Goal: Task Accomplishment & Management: Use online tool/utility

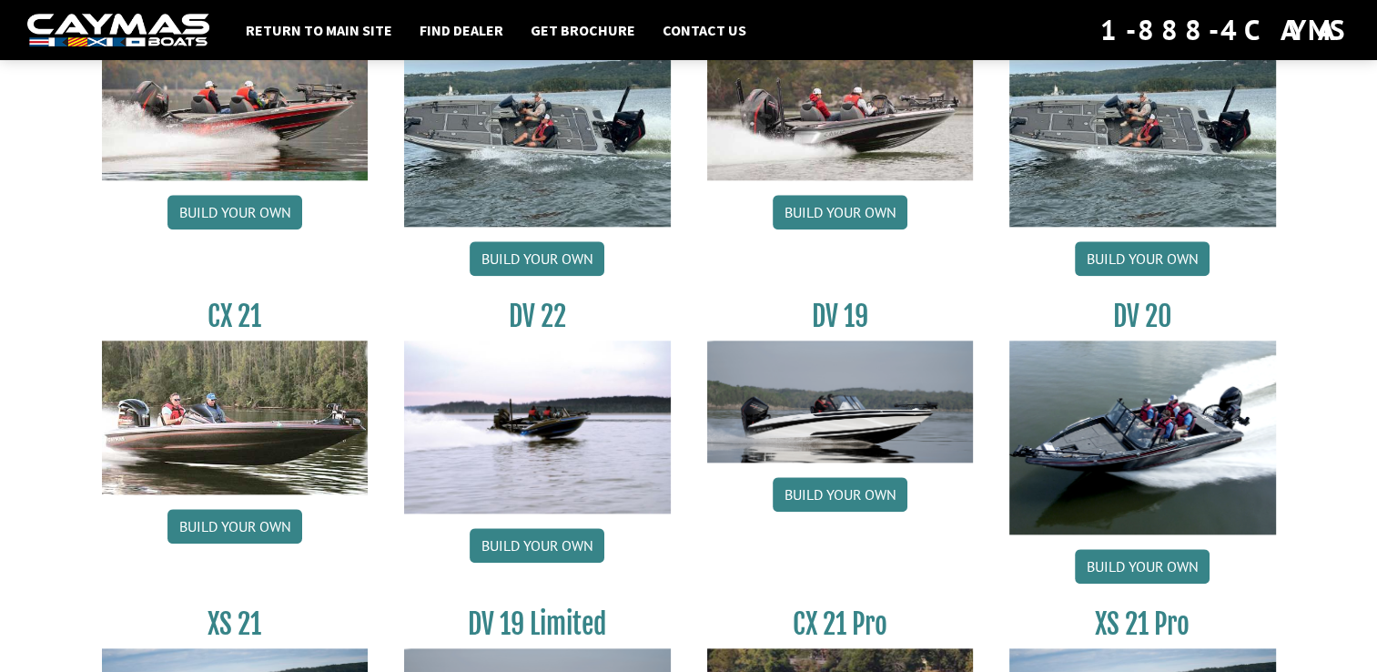
scroll to position [2003, 0]
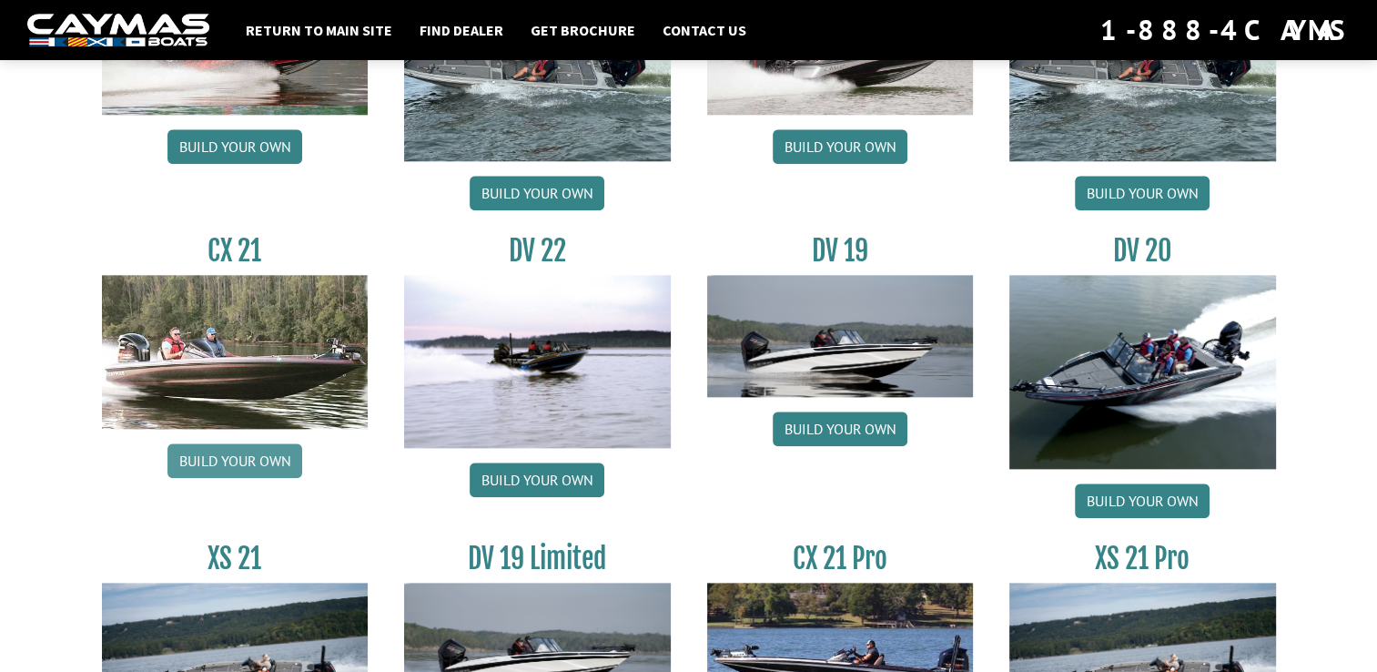
click at [239, 452] on link "Build your own" at bounding box center [234, 460] width 135 height 35
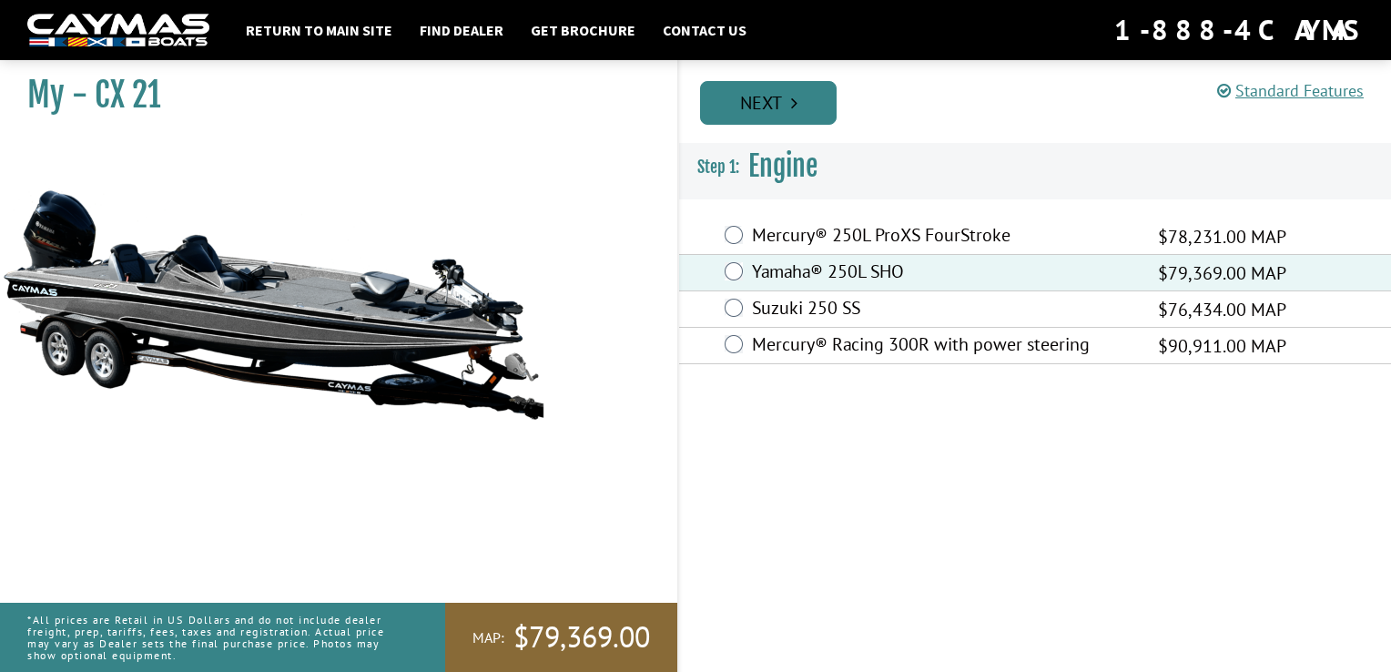
click at [806, 100] on link "Next" at bounding box center [768, 103] width 137 height 44
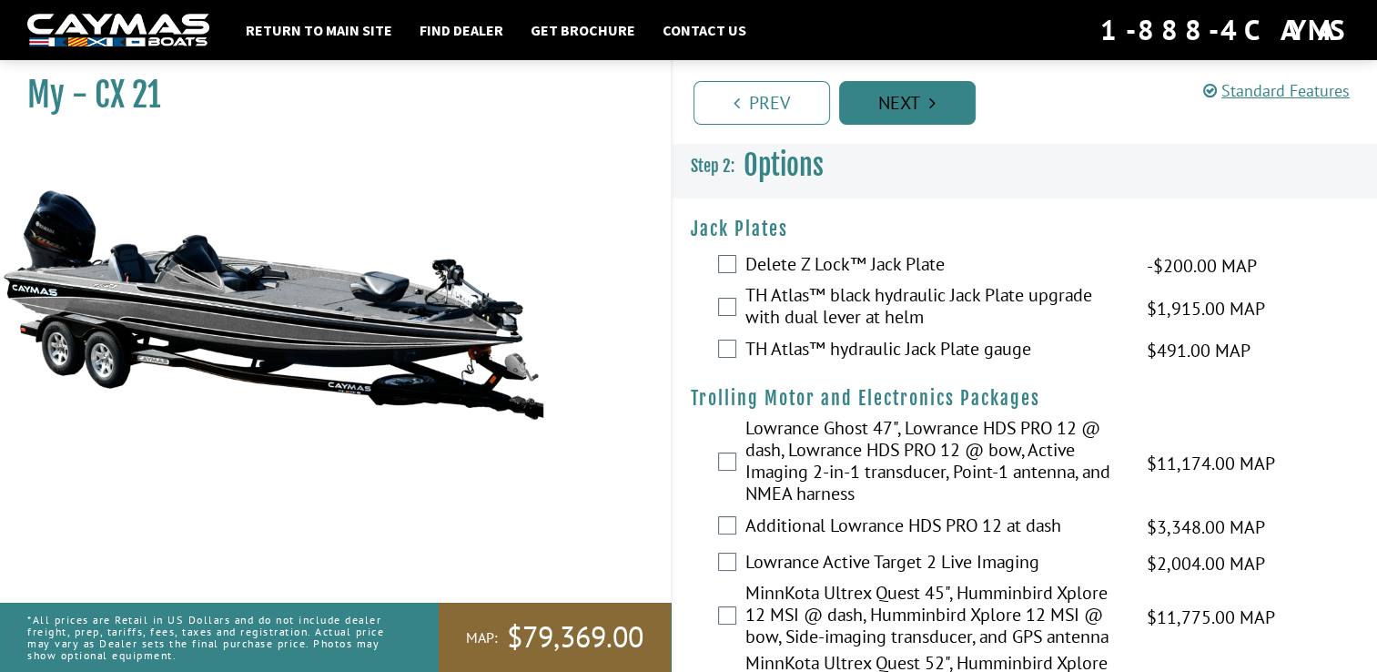
click at [891, 100] on link "Next" at bounding box center [907, 103] width 137 height 44
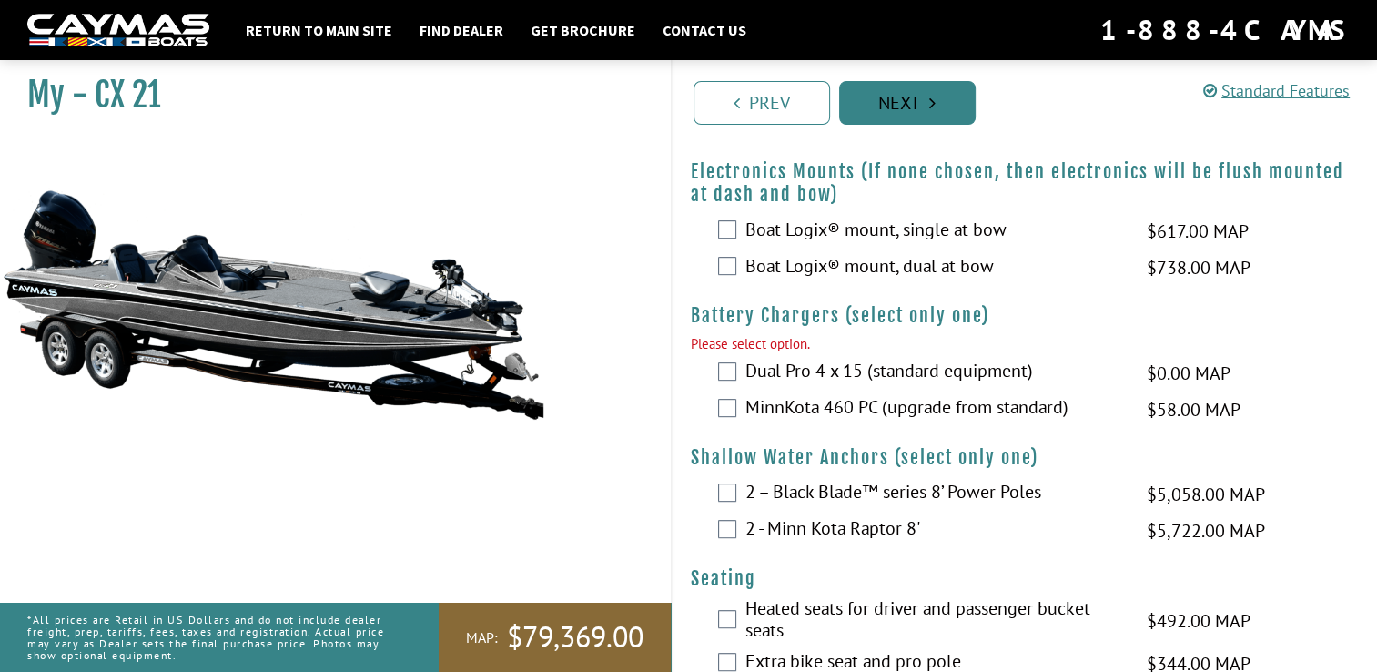
scroll to position [932, 0]
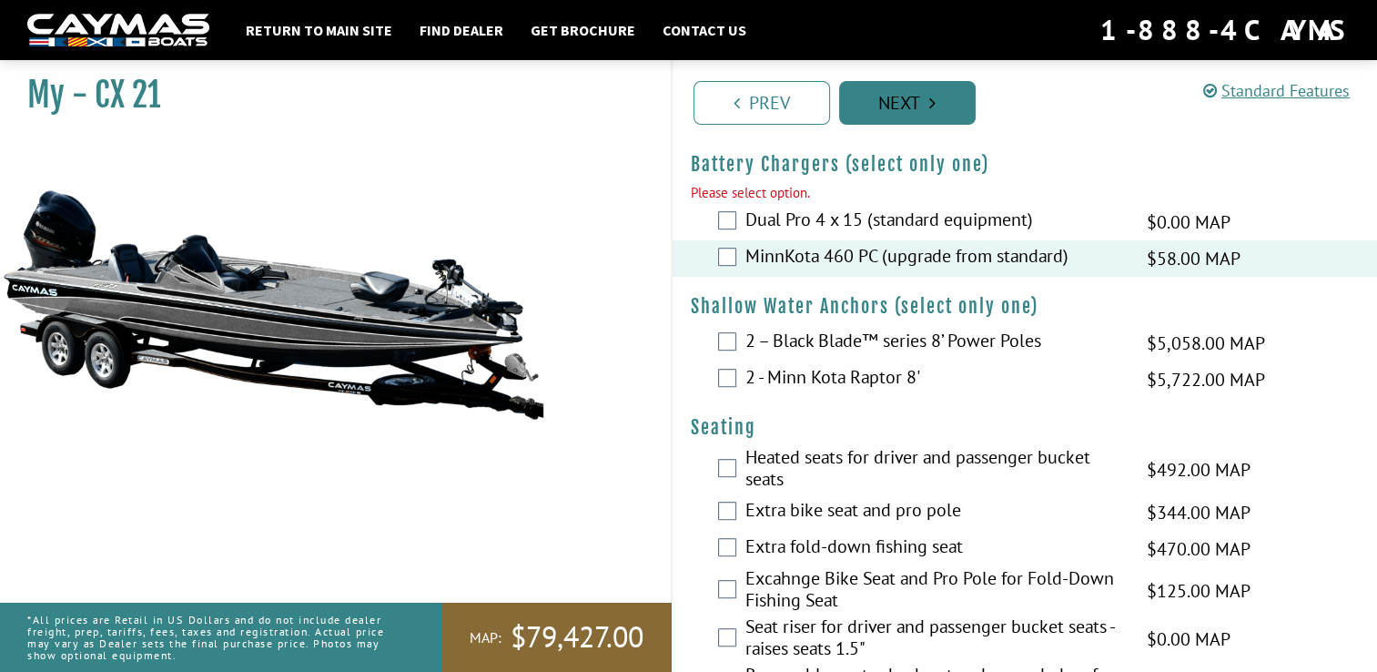
click at [928, 100] on link "Next" at bounding box center [907, 103] width 137 height 44
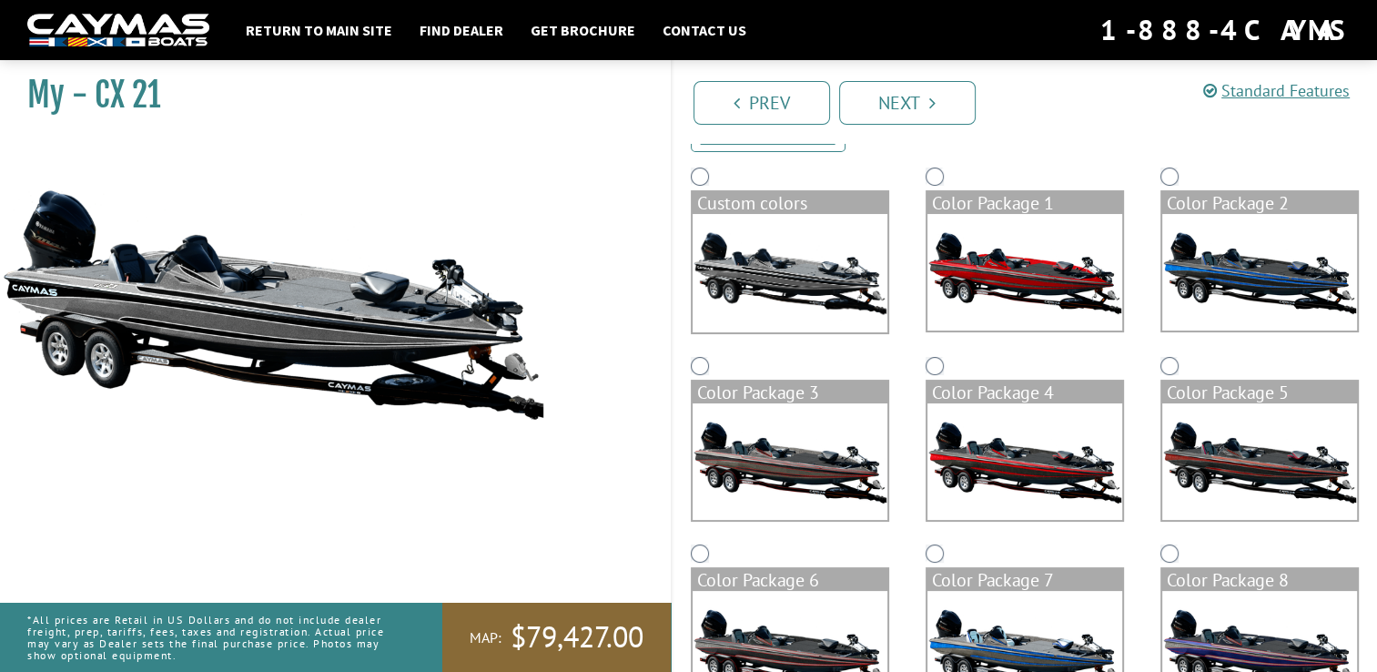
scroll to position [182, 0]
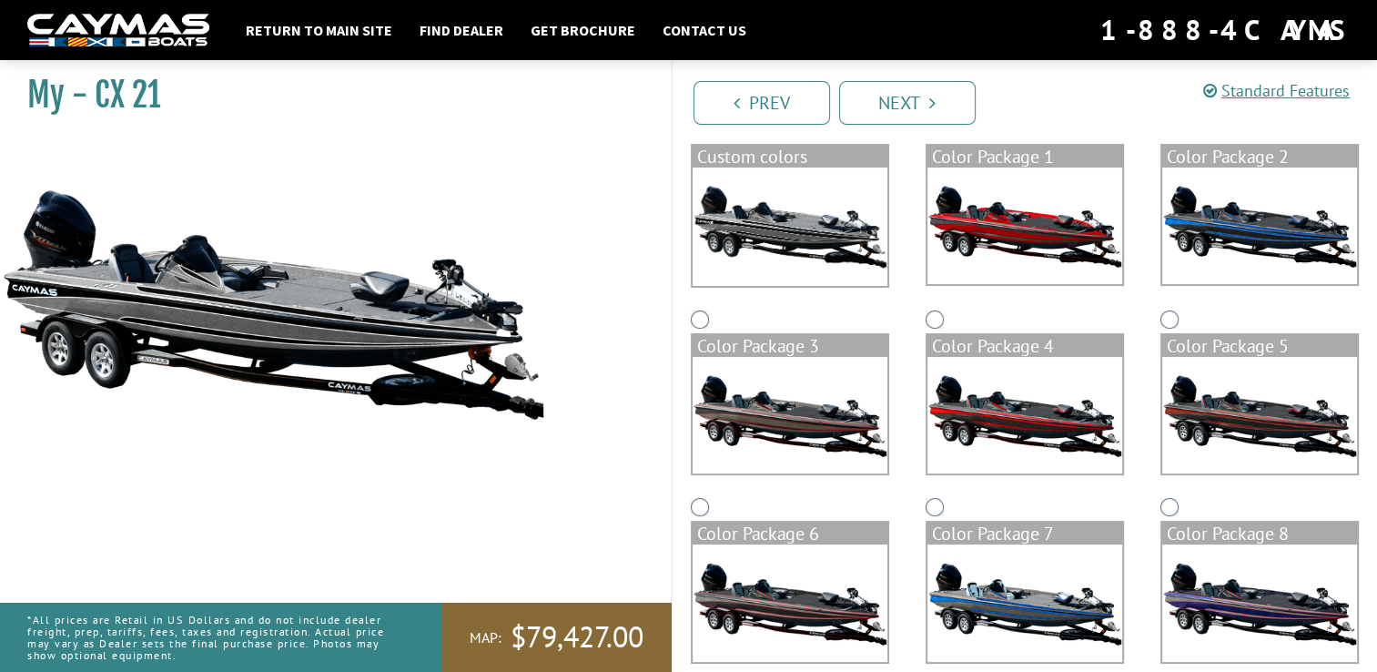
click at [1018, 602] on img at bounding box center [1025, 602] width 195 height 117
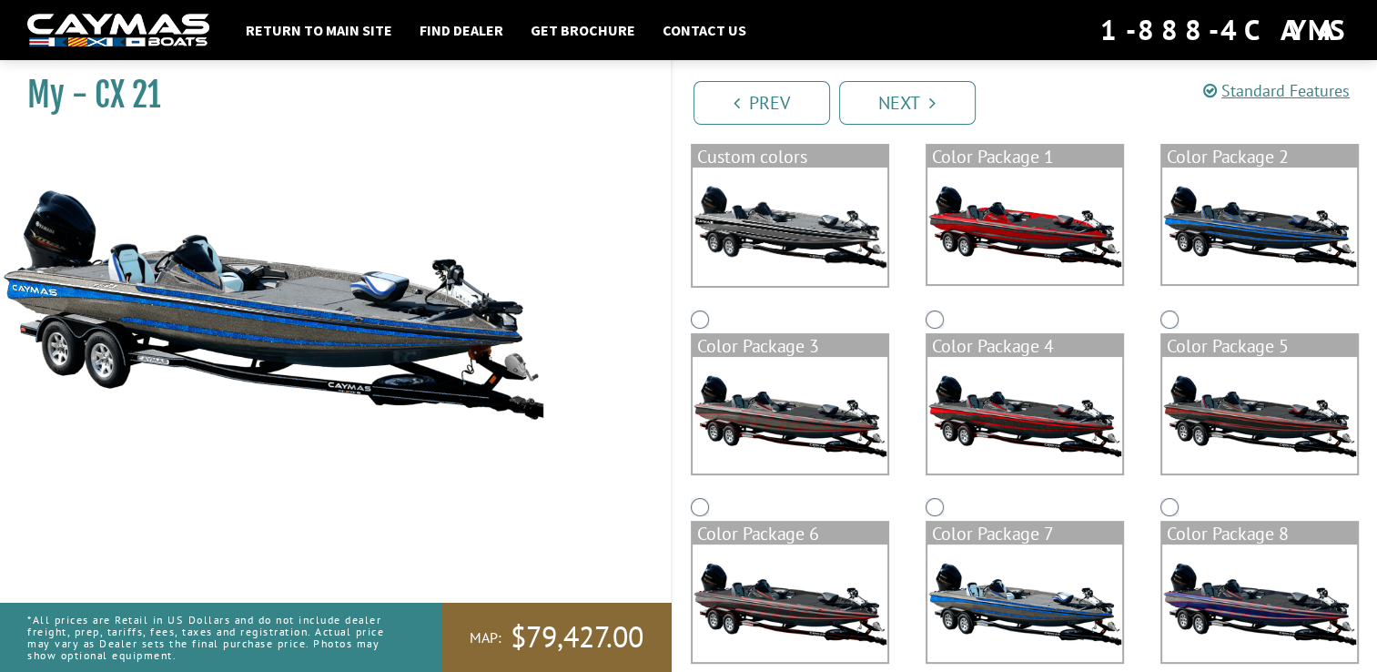
click at [1018, 602] on img at bounding box center [1025, 602] width 195 height 117
click at [1265, 603] on img at bounding box center [1259, 602] width 195 height 117
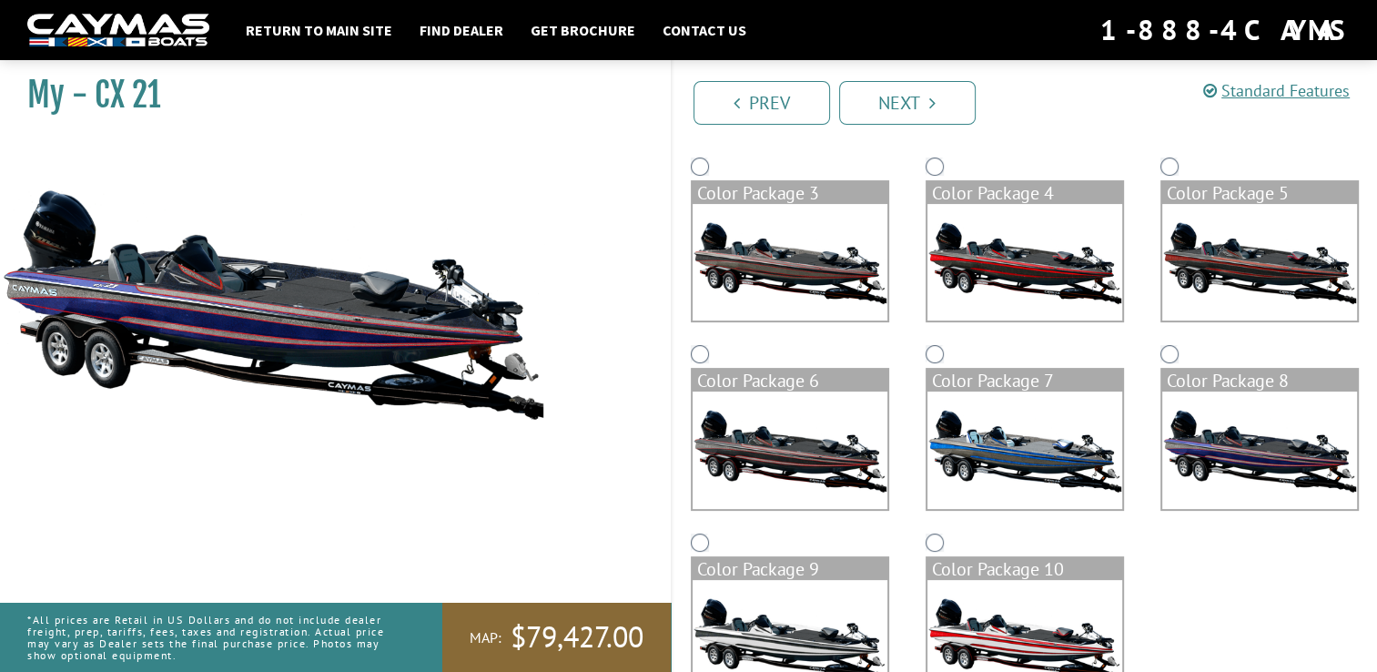
scroll to position [364, 0]
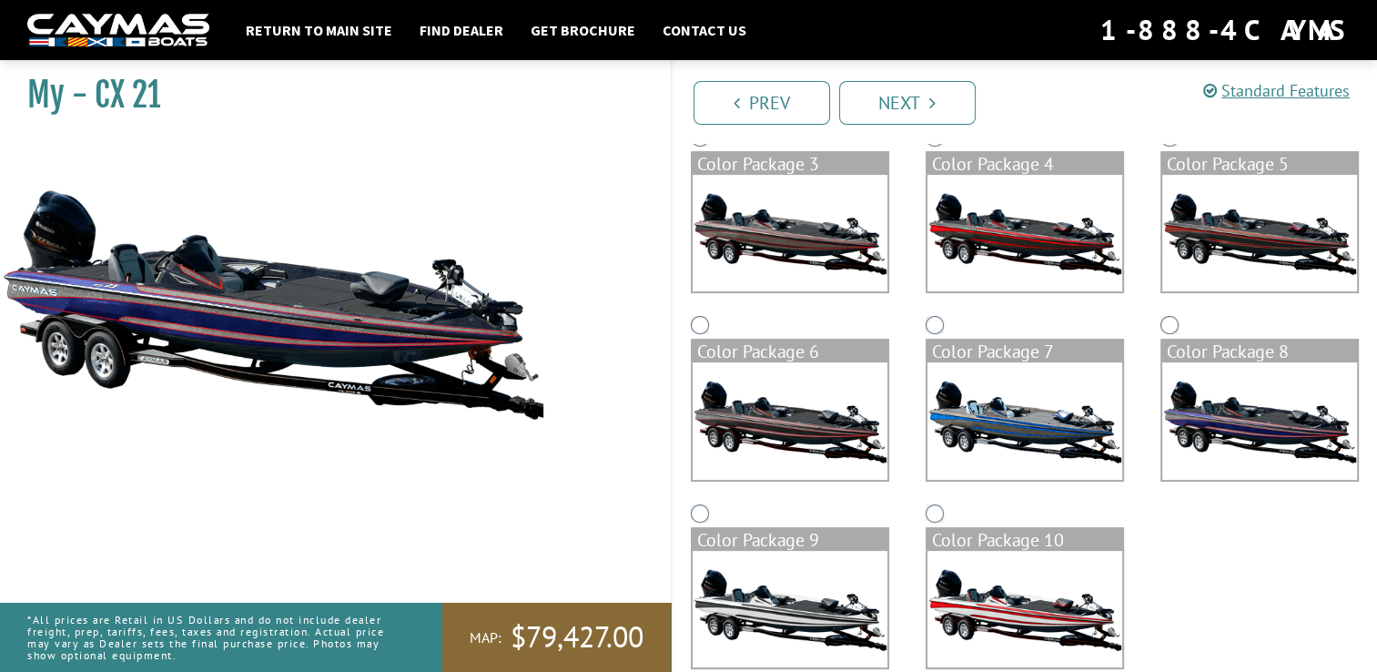
click at [776, 411] on img at bounding box center [790, 420] width 195 height 117
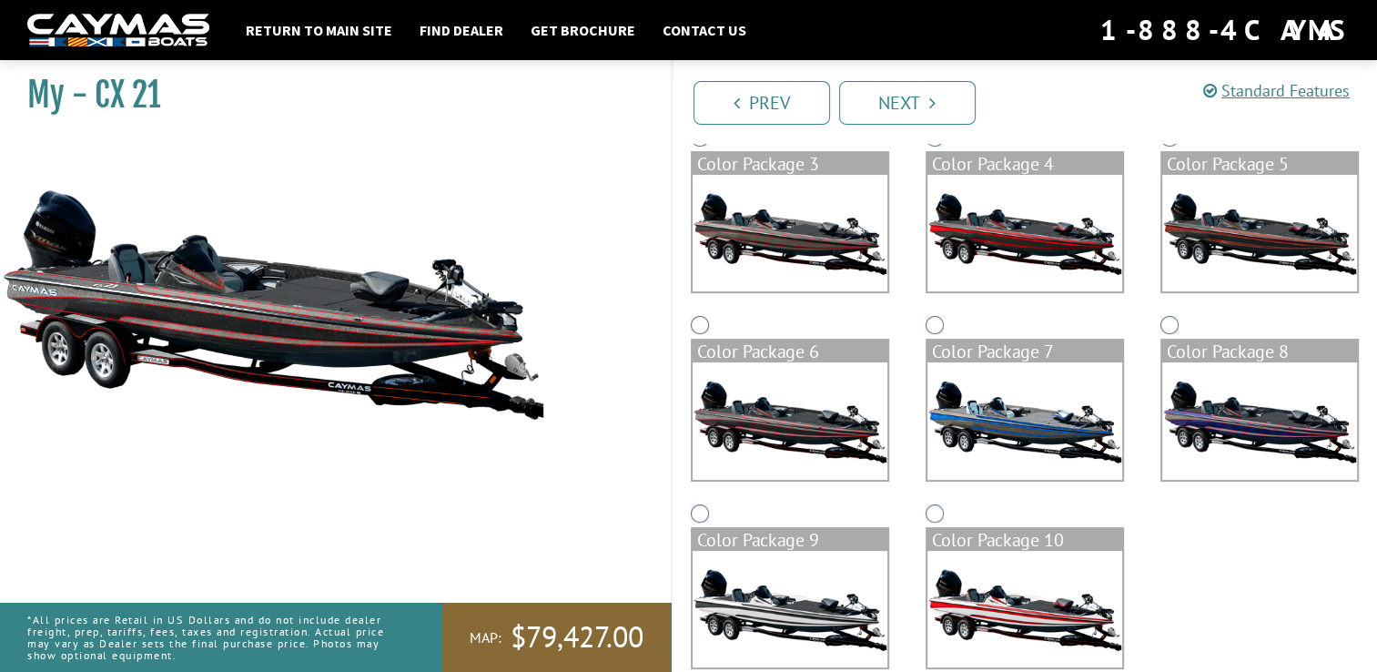
click at [796, 228] on img at bounding box center [790, 233] width 195 height 117
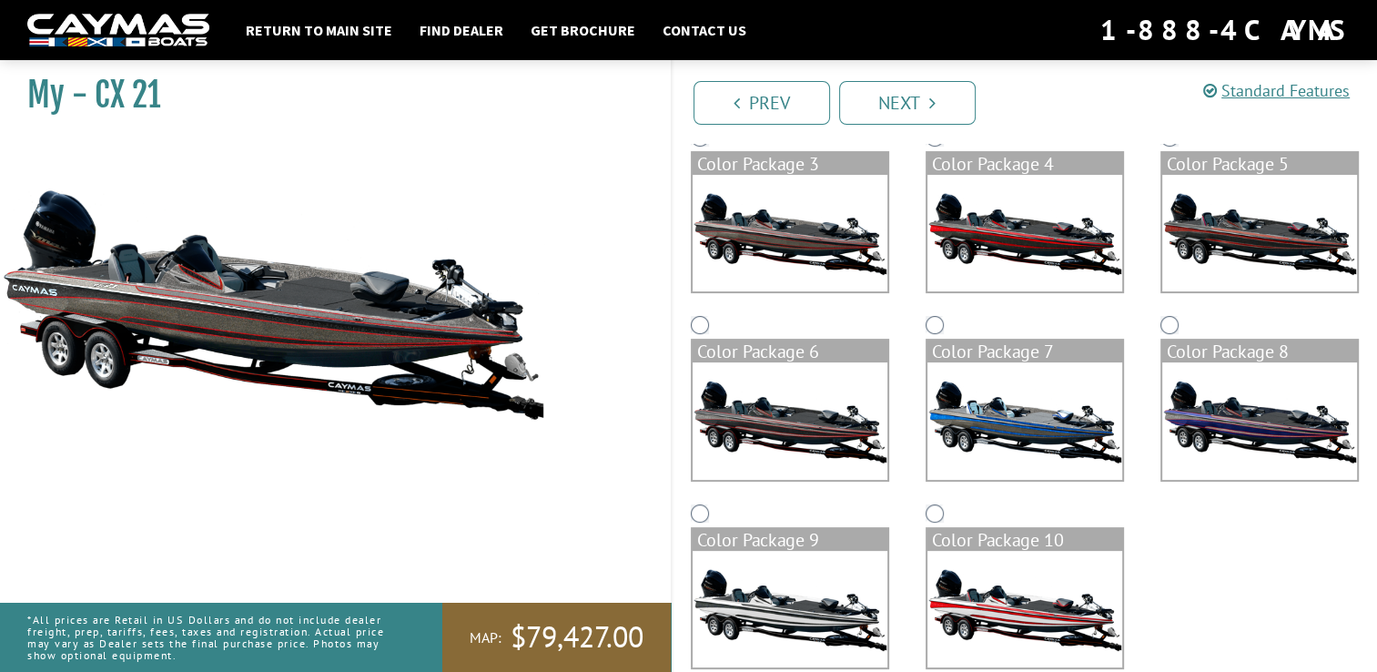
click at [1010, 233] on img at bounding box center [1025, 233] width 195 height 117
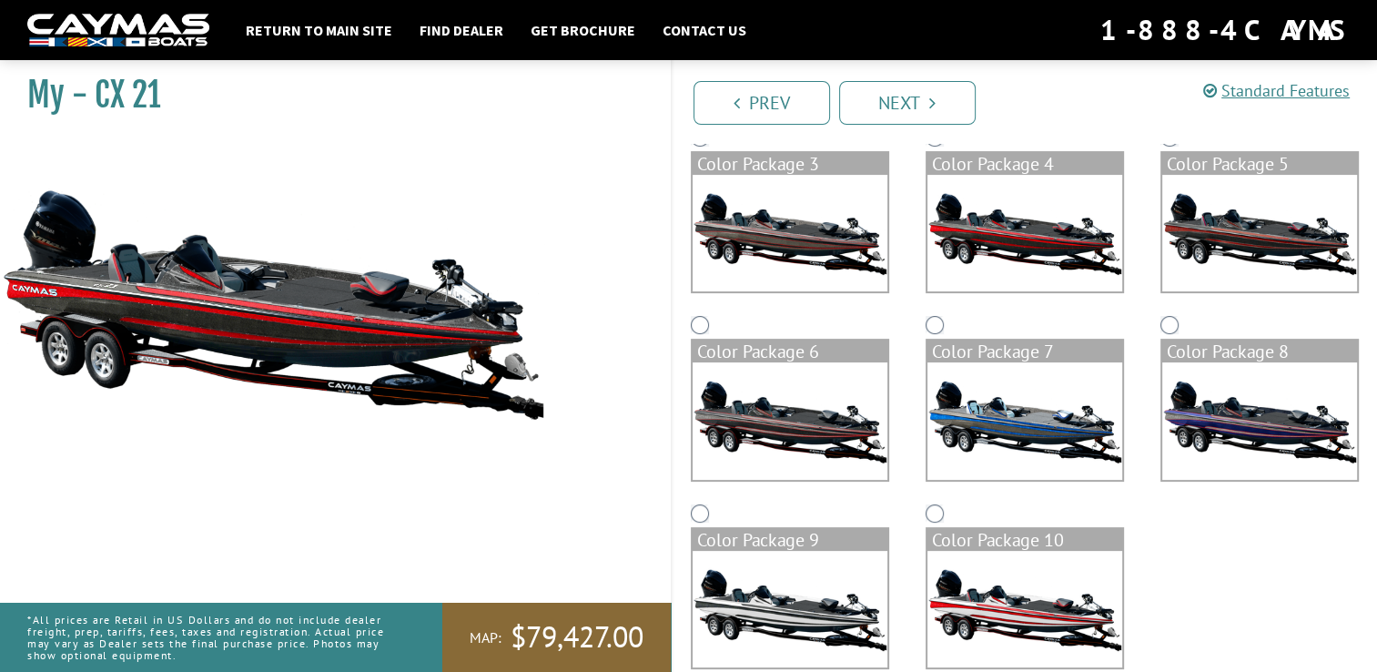
click at [1031, 413] on img at bounding box center [1025, 420] width 195 height 117
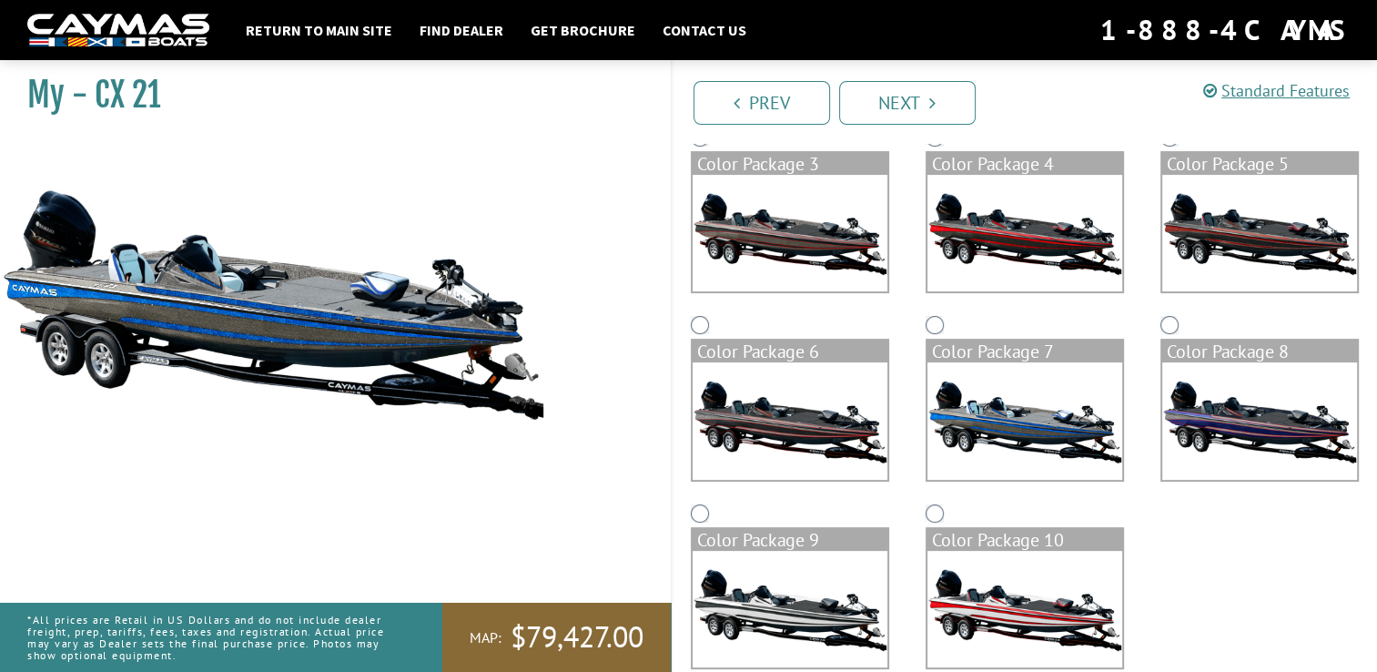
scroll to position [397, 0]
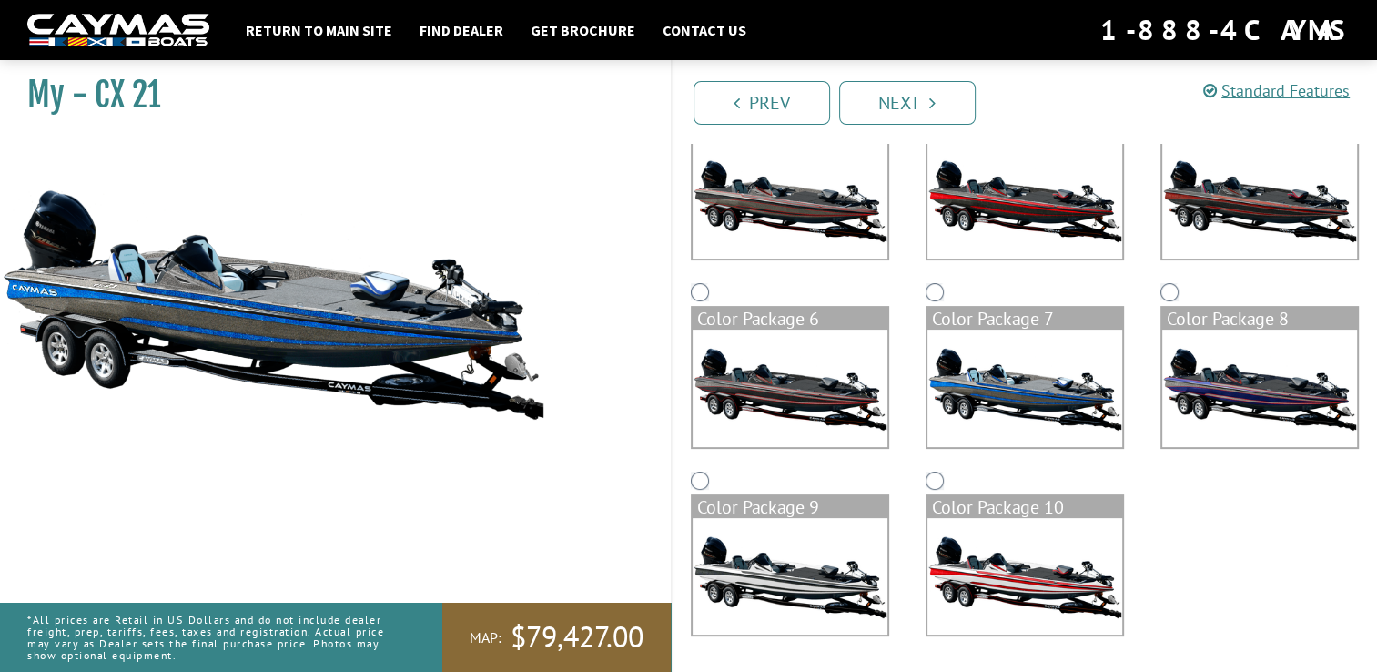
click at [790, 570] on img at bounding box center [790, 576] width 195 height 117
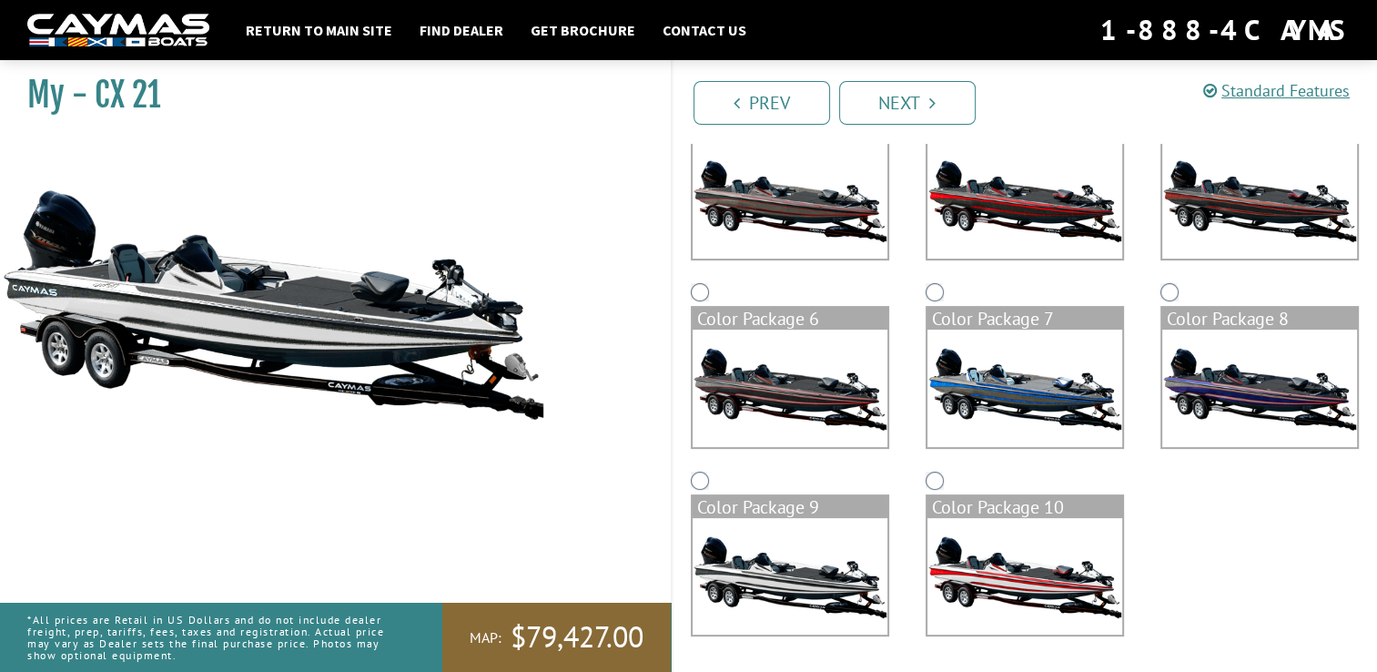
click at [1060, 388] on img at bounding box center [1025, 388] width 195 height 117
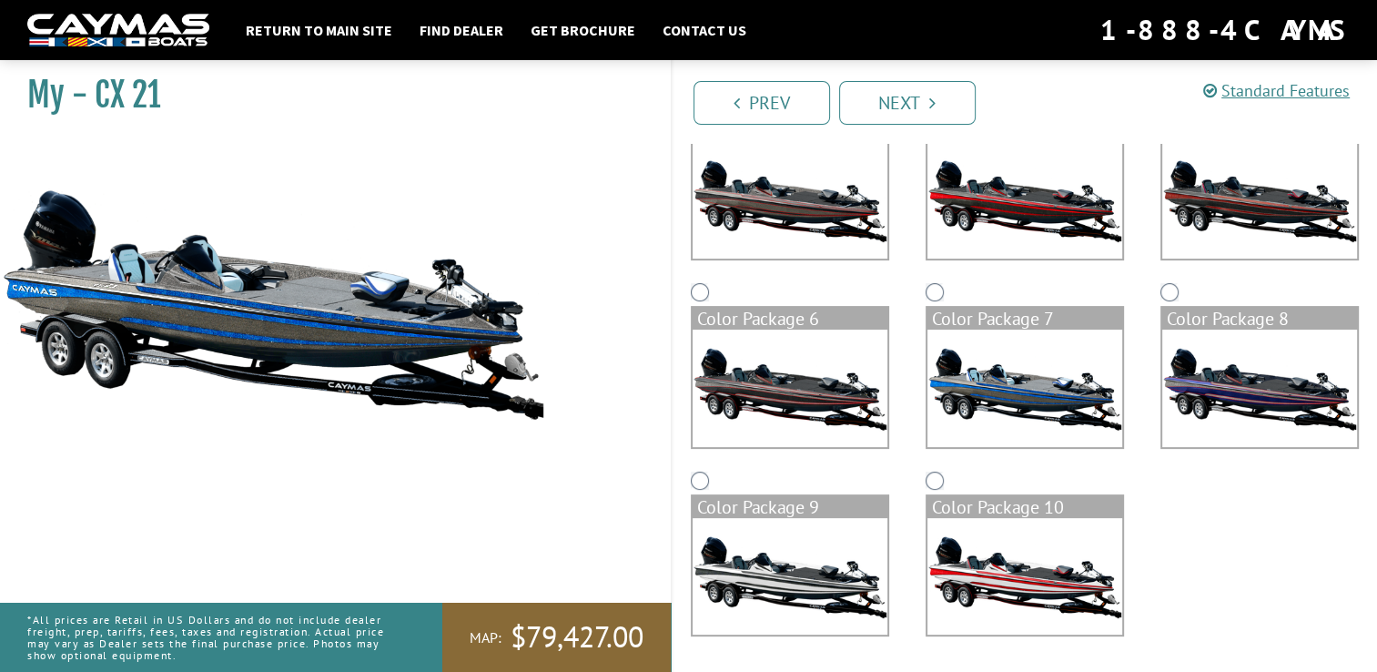
click at [1286, 388] on img at bounding box center [1259, 388] width 195 height 117
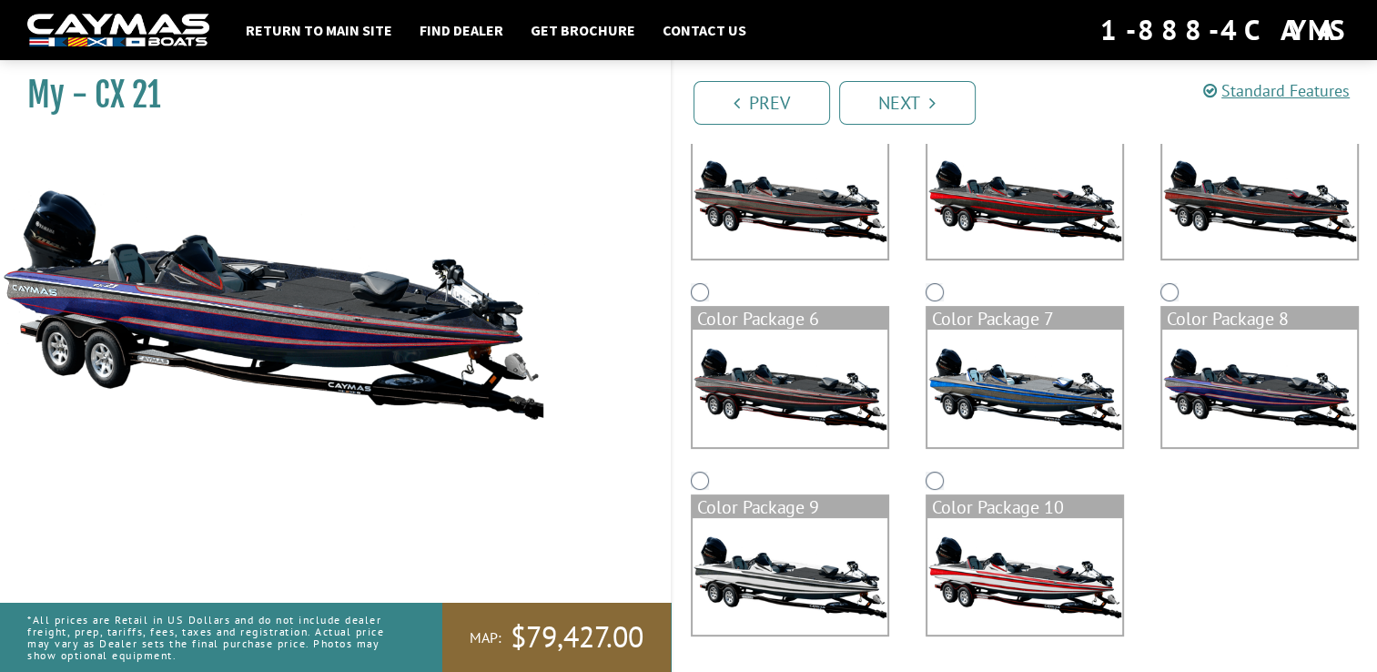
click at [780, 202] on img at bounding box center [790, 200] width 195 height 117
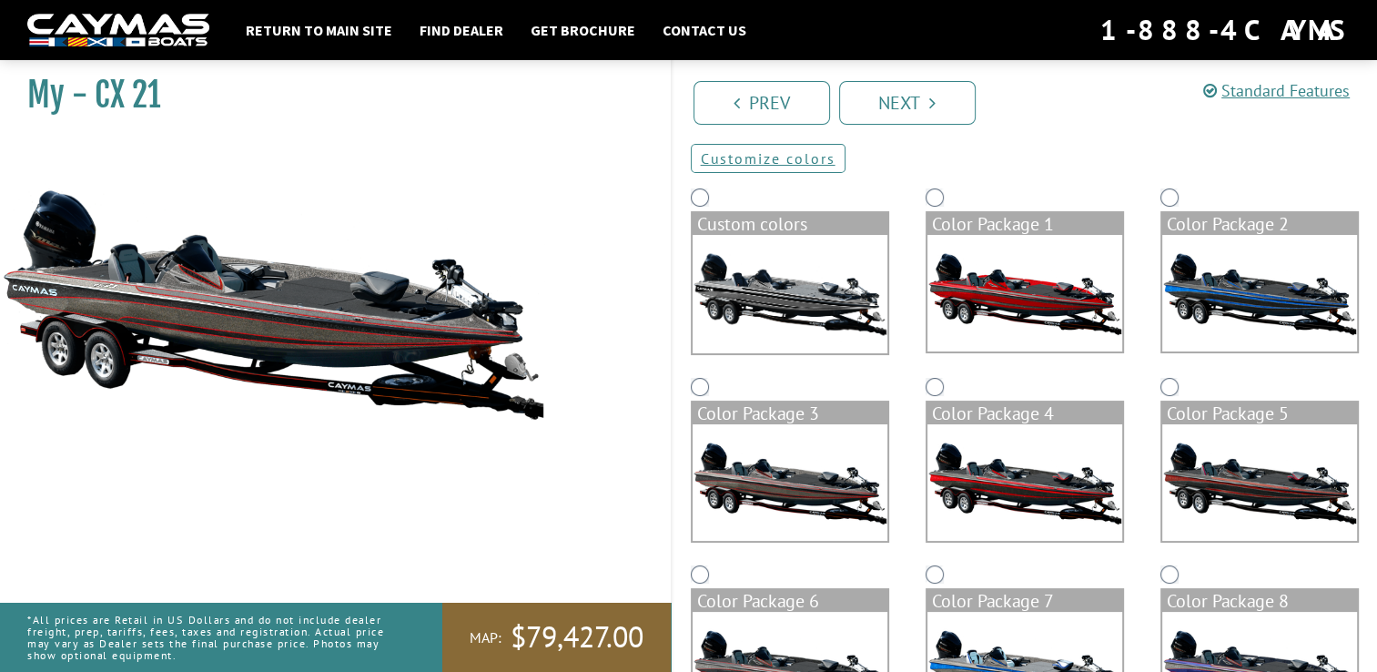
scroll to position [0, 0]
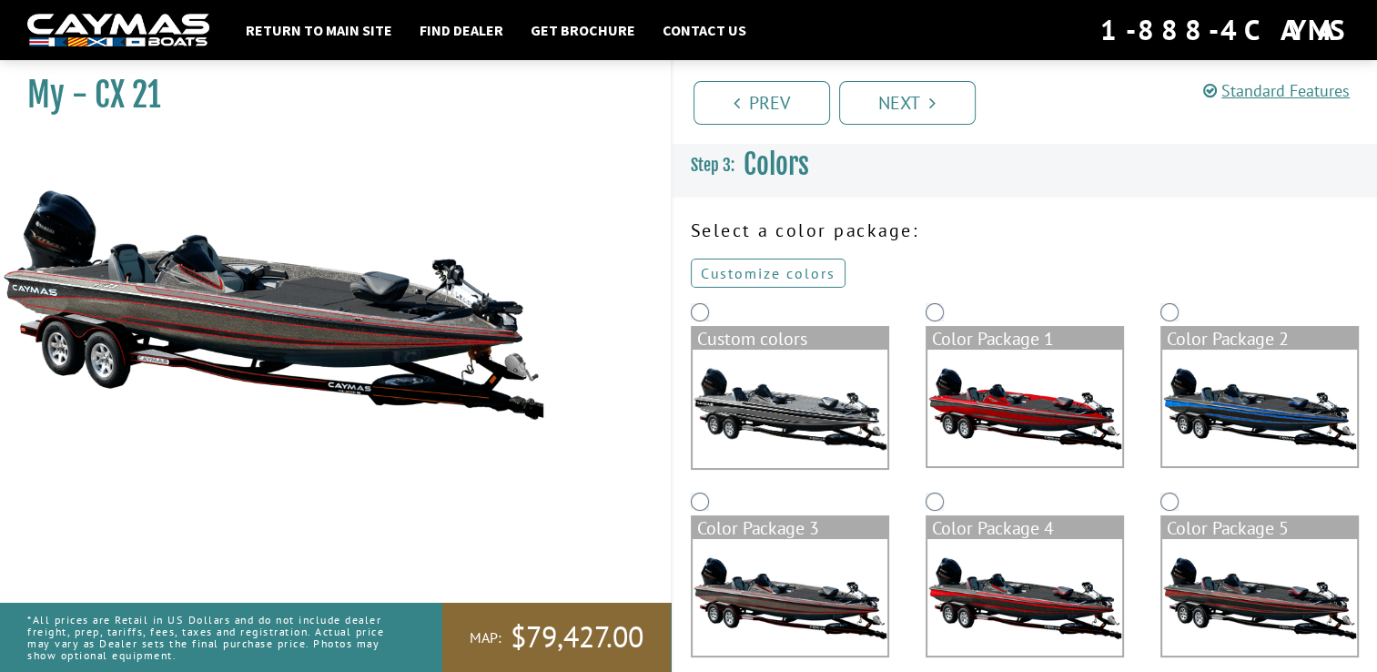
click at [747, 271] on link "Customize colors" at bounding box center [768, 273] width 155 height 29
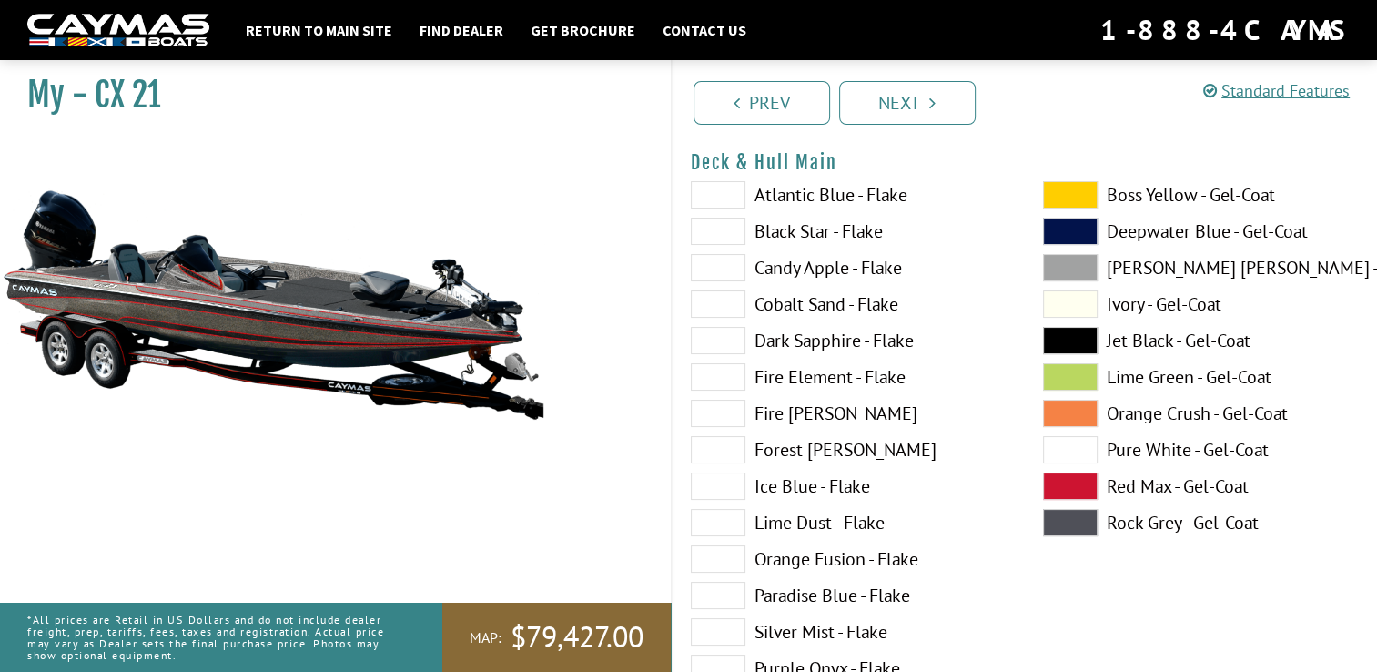
scroll to position [182, 0]
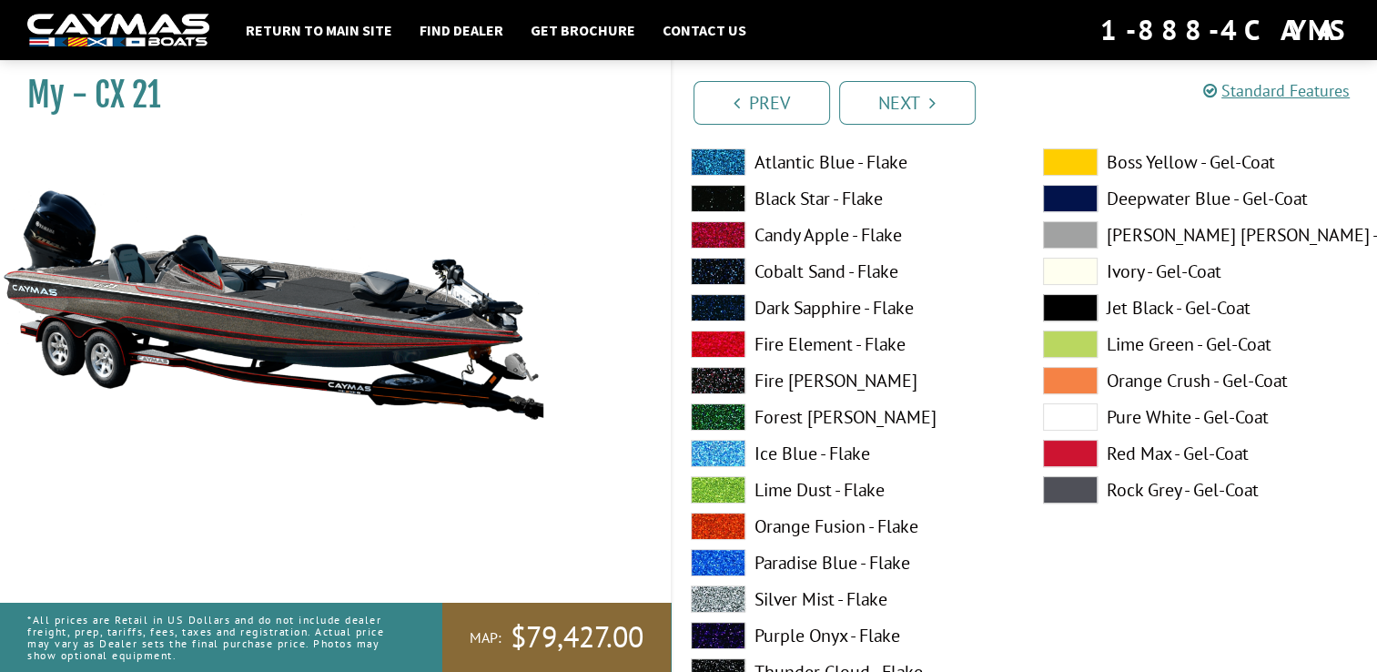
click at [700, 312] on span at bounding box center [718, 307] width 55 height 27
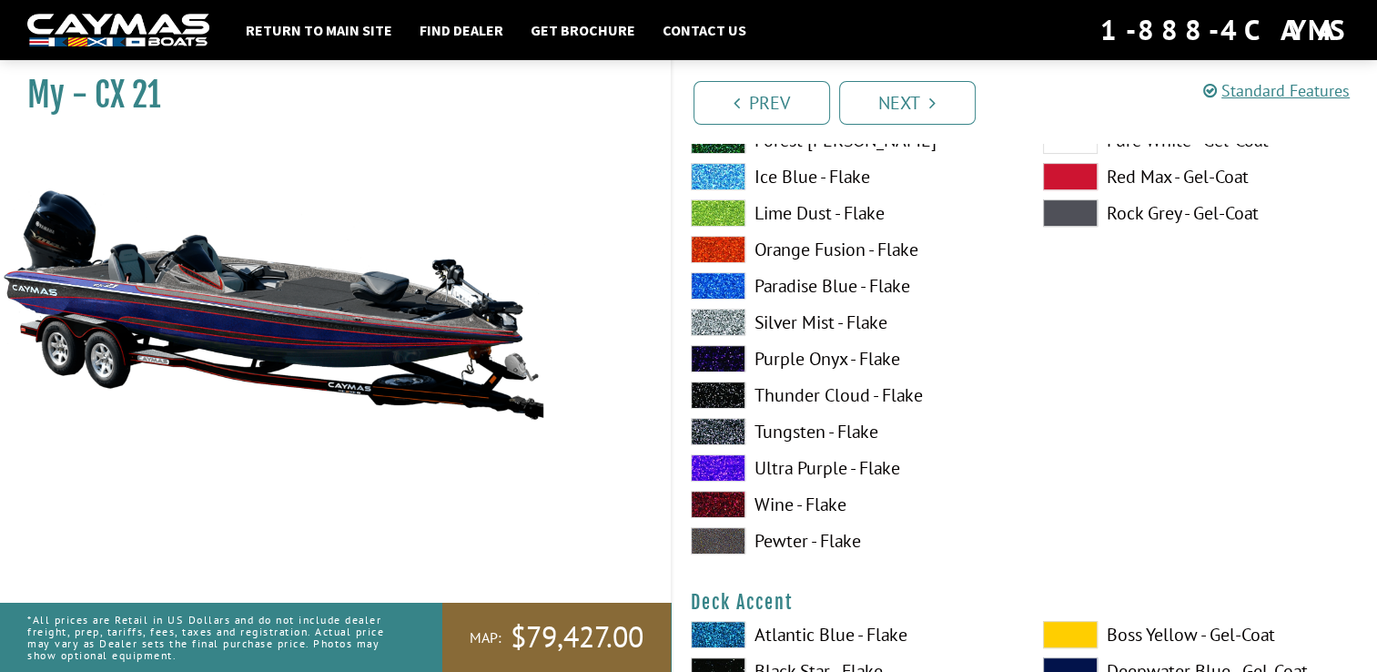
scroll to position [728, 0]
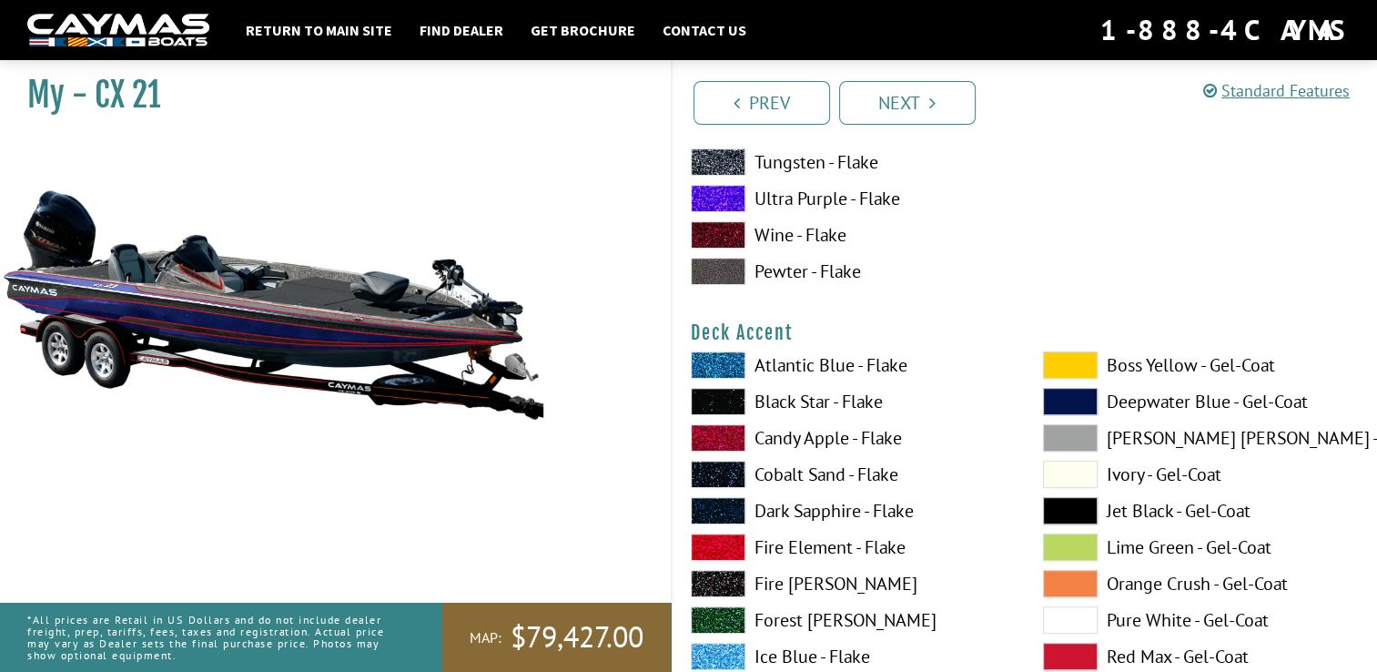
click at [719, 367] on span at bounding box center [718, 364] width 55 height 27
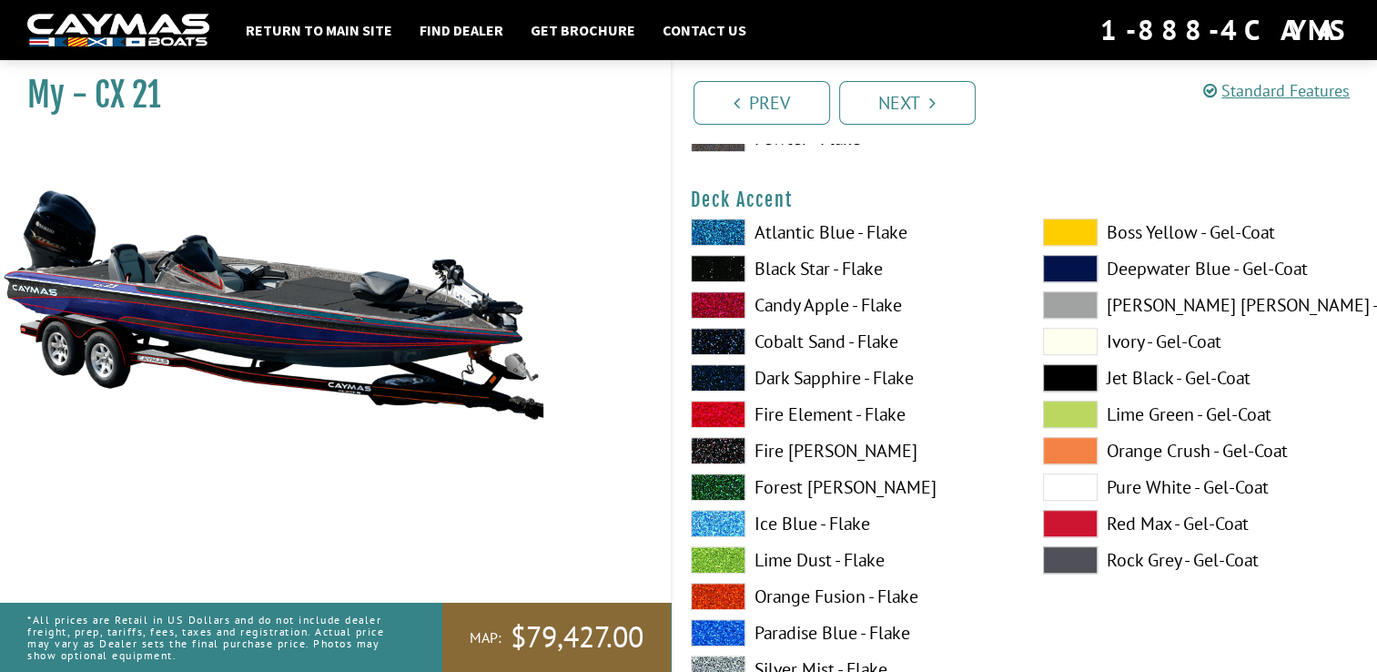
scroll to position [819, 0]
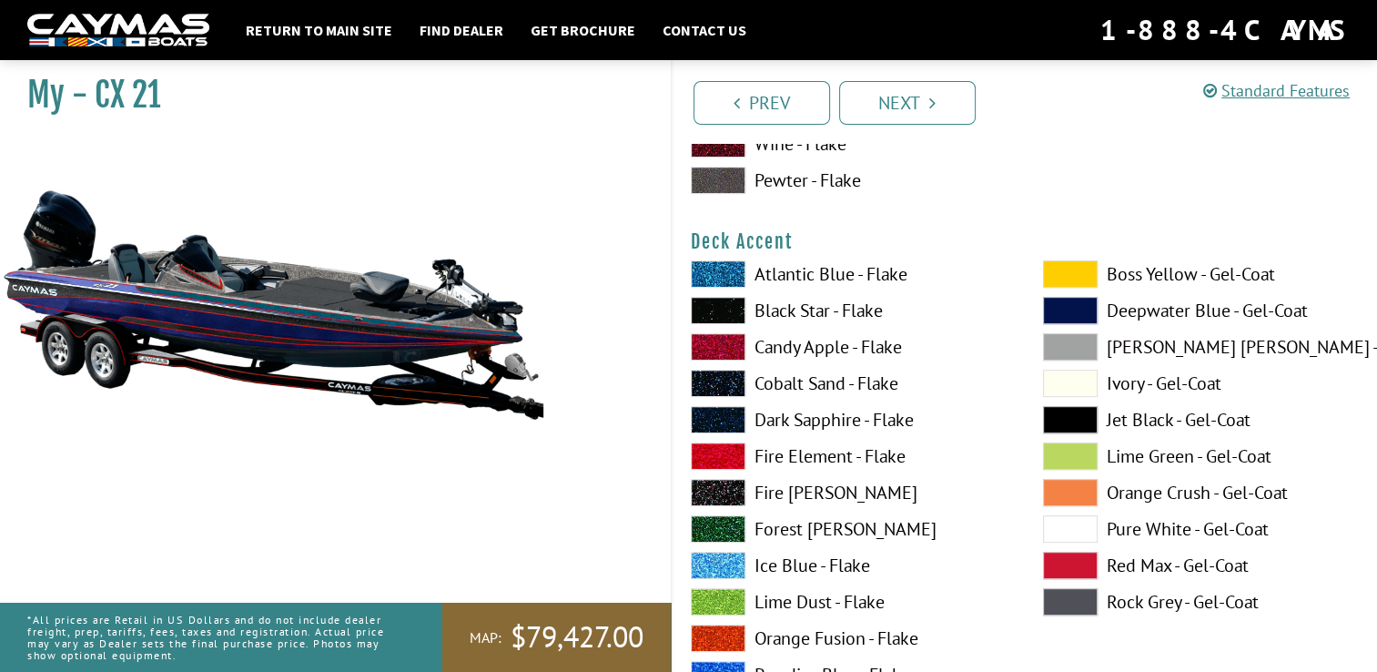
click at [703, 413] on span at bounding box center [718, 419] width 55 height 27
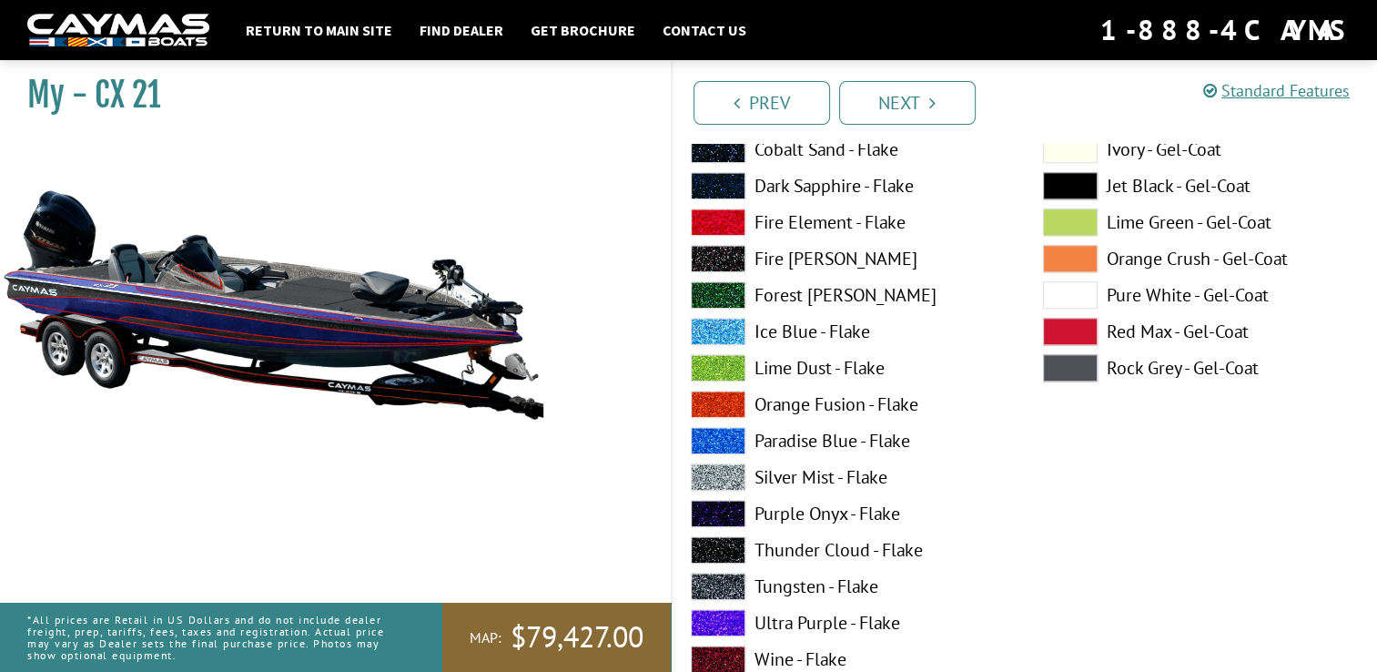
scroll to position [1911, 0]
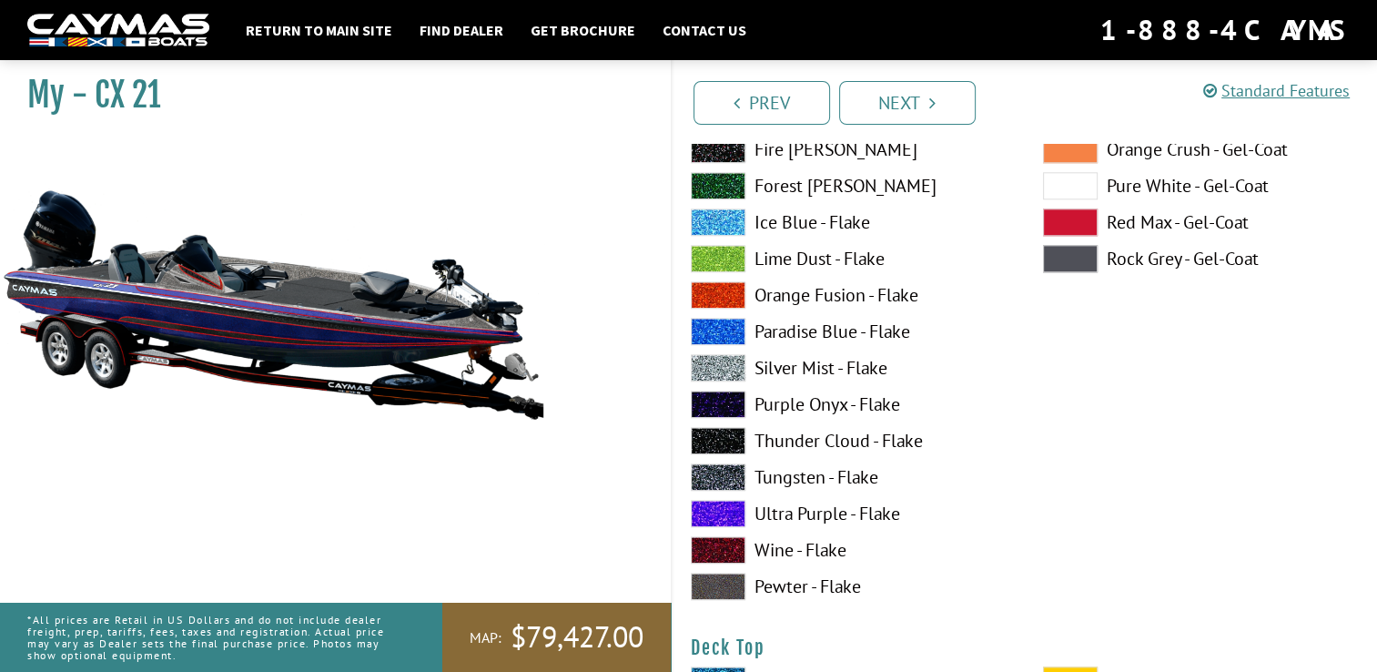
click at [722, 360] on span at bounding box center [718, 367] width 55 height 27
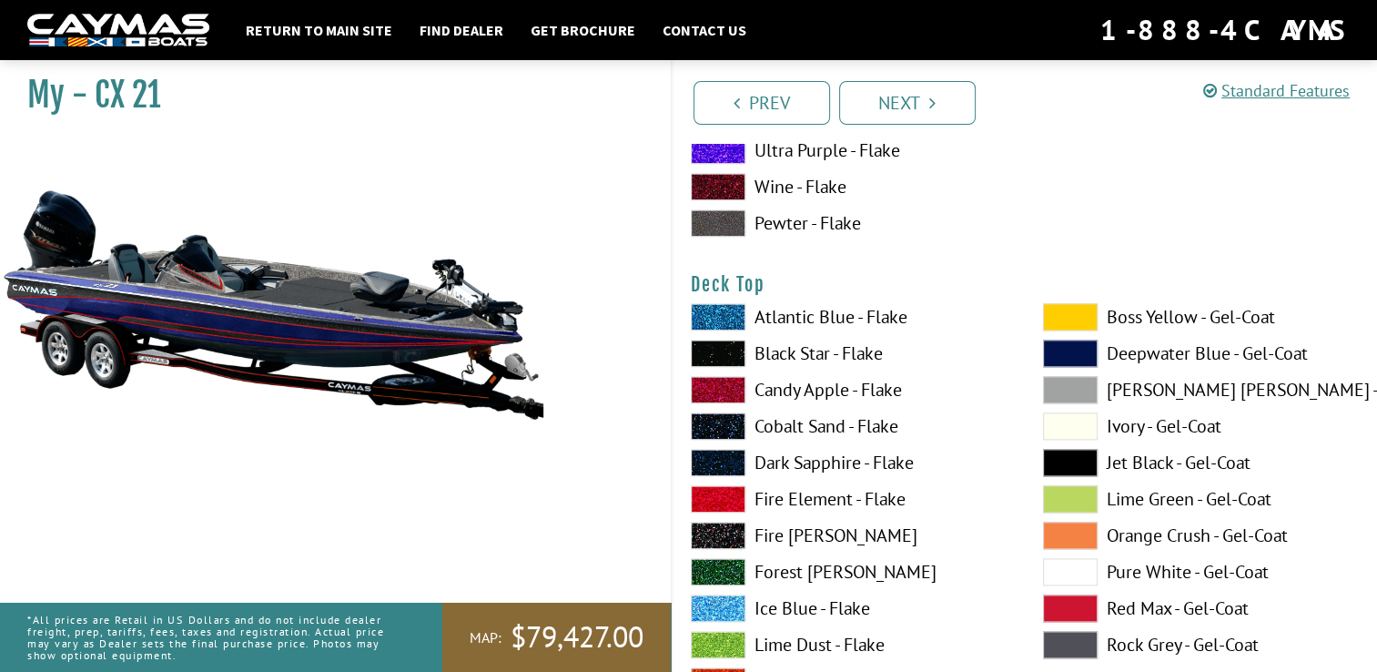
scroll to position [2276, 0]
click at [711, 460] on span at bounding box center [718, 461] width 55 height 27
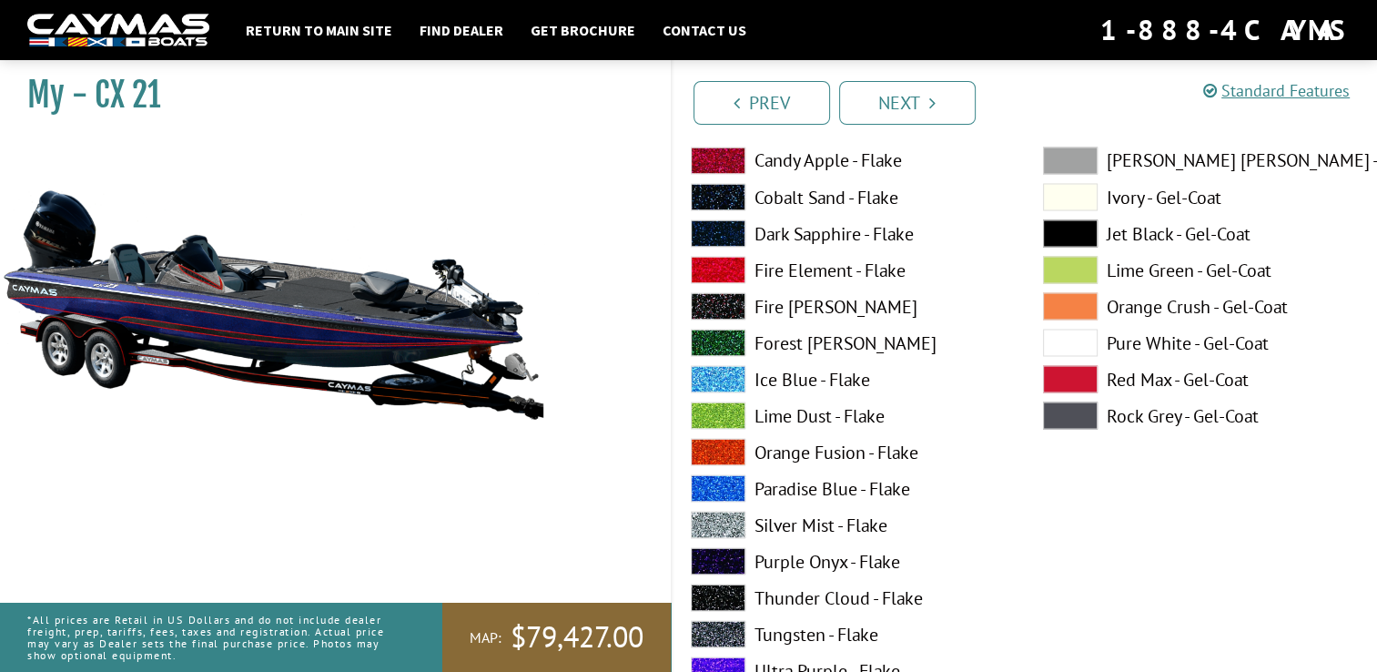
scroll to position [3277, 0]
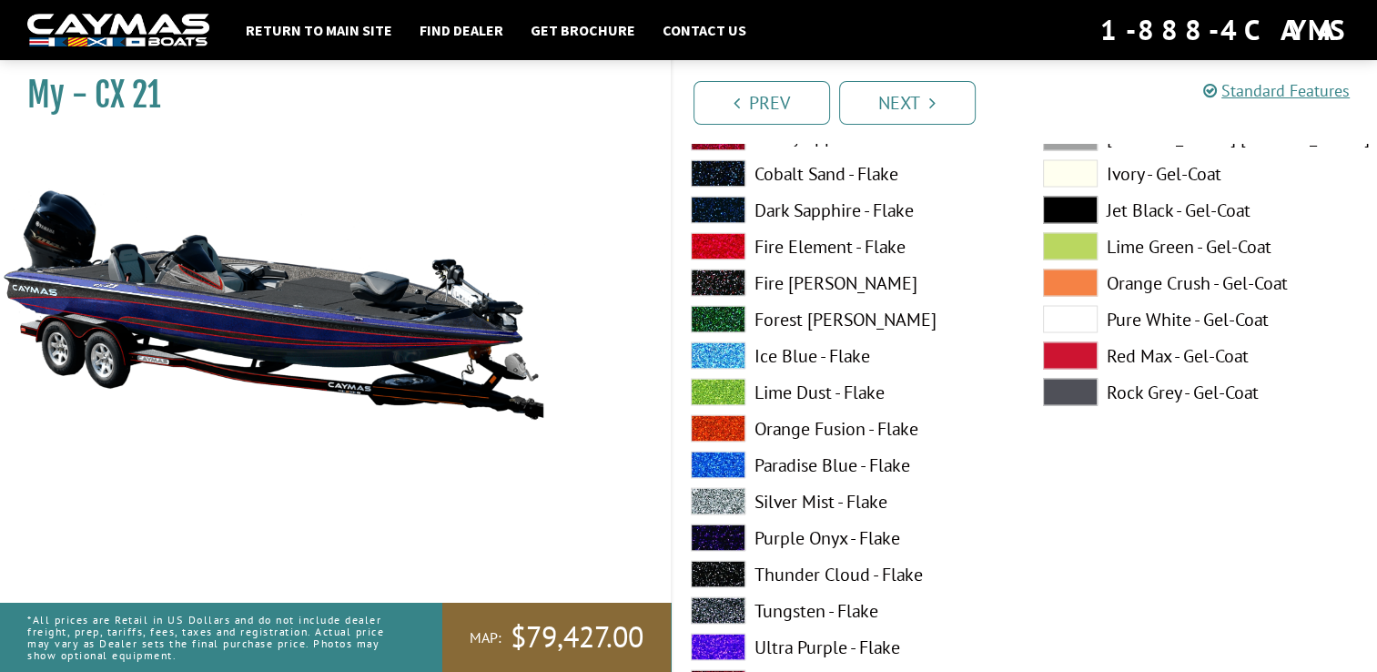
click at [709, 499] on span at bounding box center [718, 500] width 55 height 27
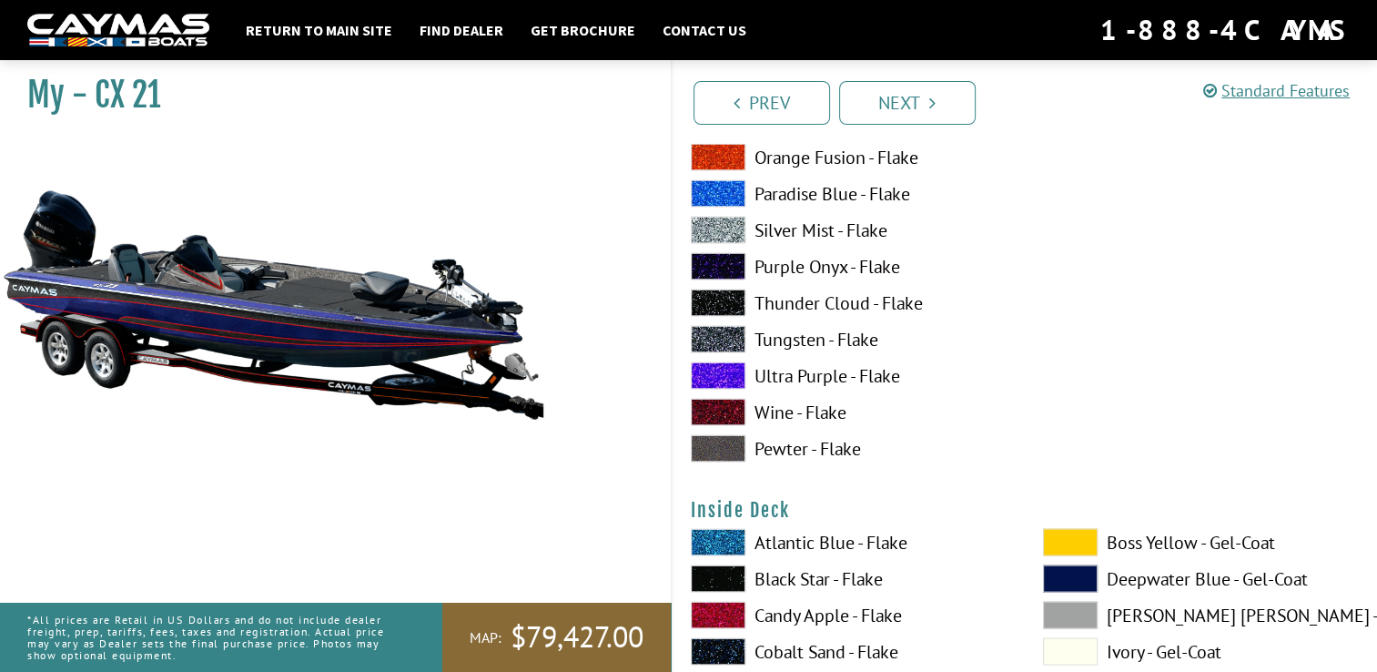
scroll to position [3641, 0]
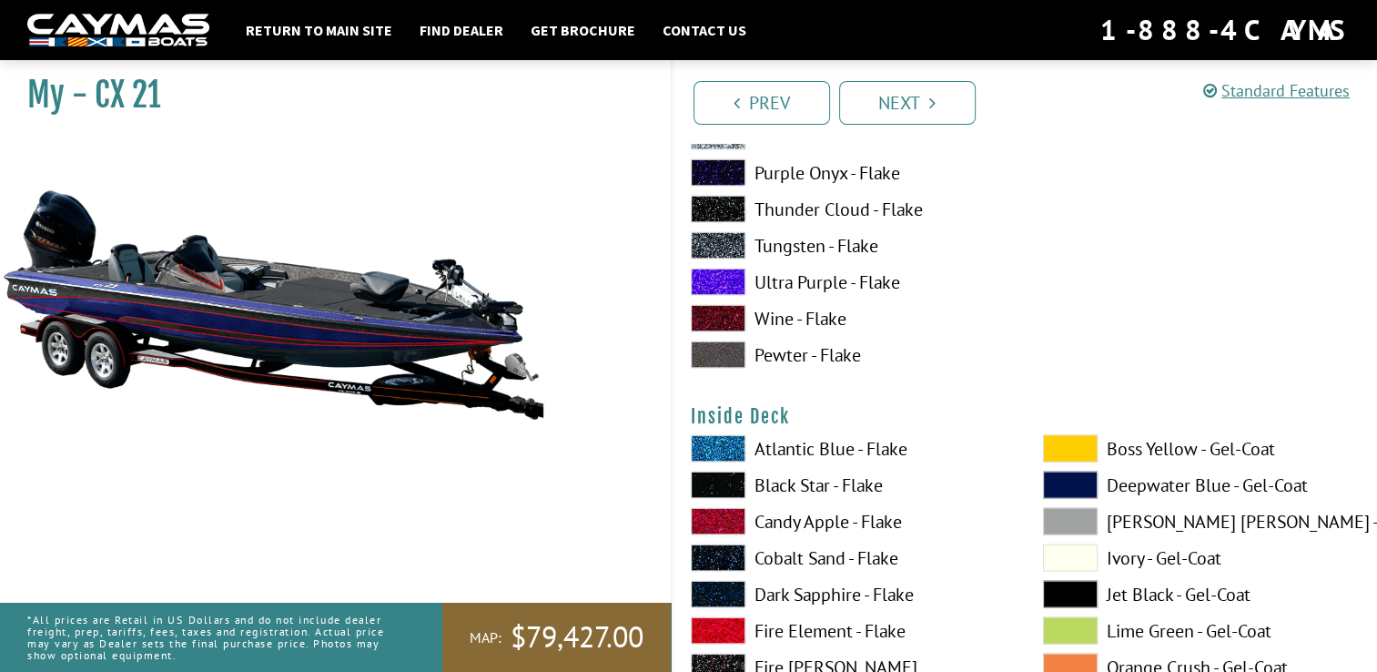
click at [705, 593] on span at bounding box center [718, 594] width 55 height 27
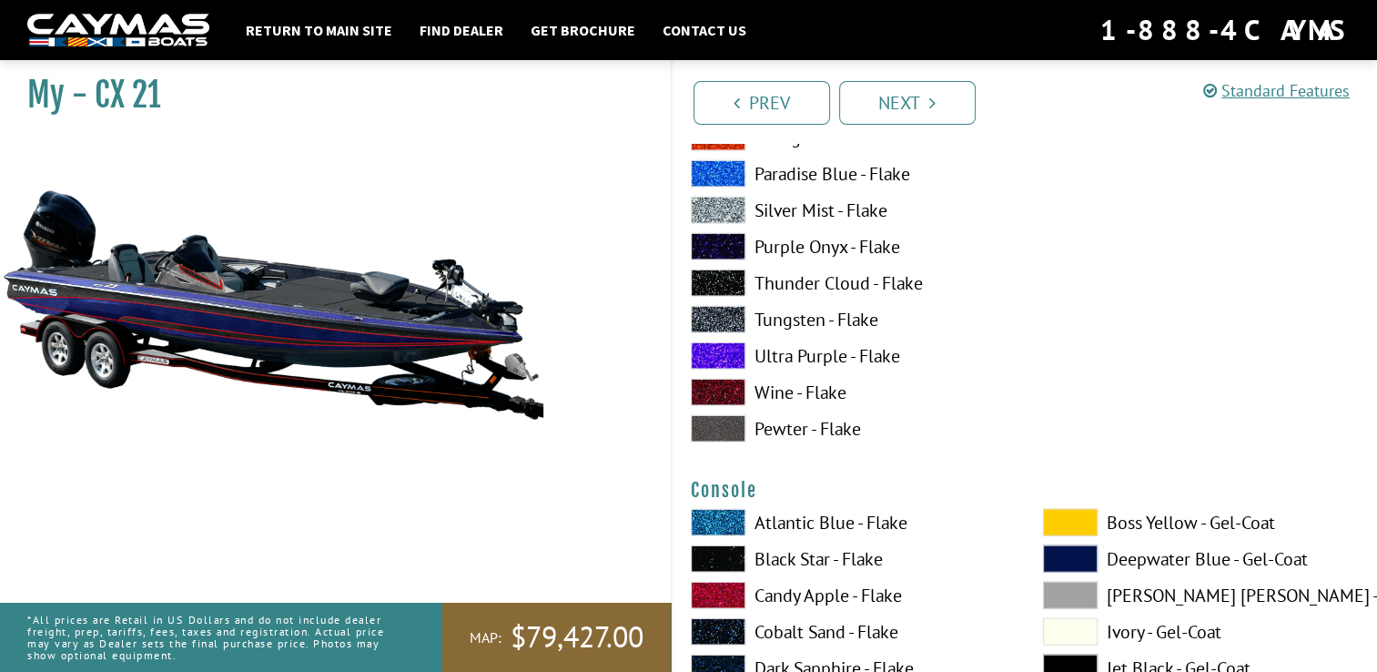
scroll to position [4369, 0]
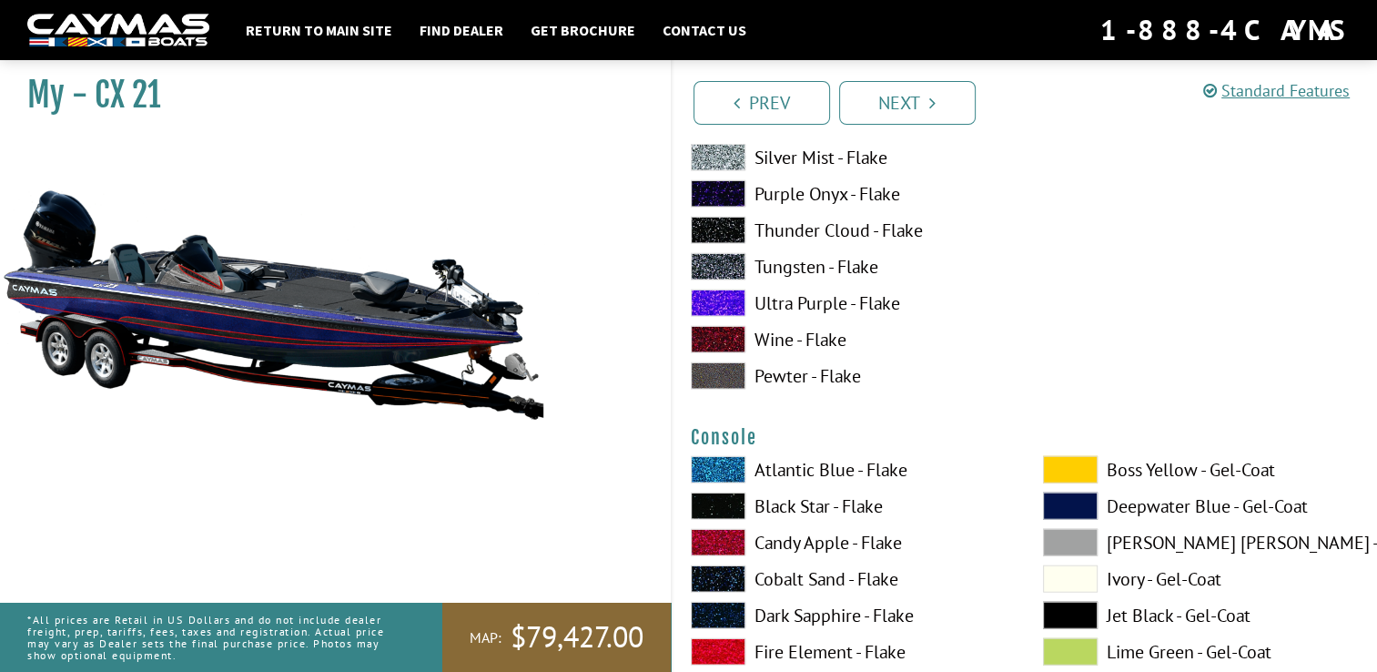
click at [713, 610] on span at bounding box center [718, 615] width 55 height 27
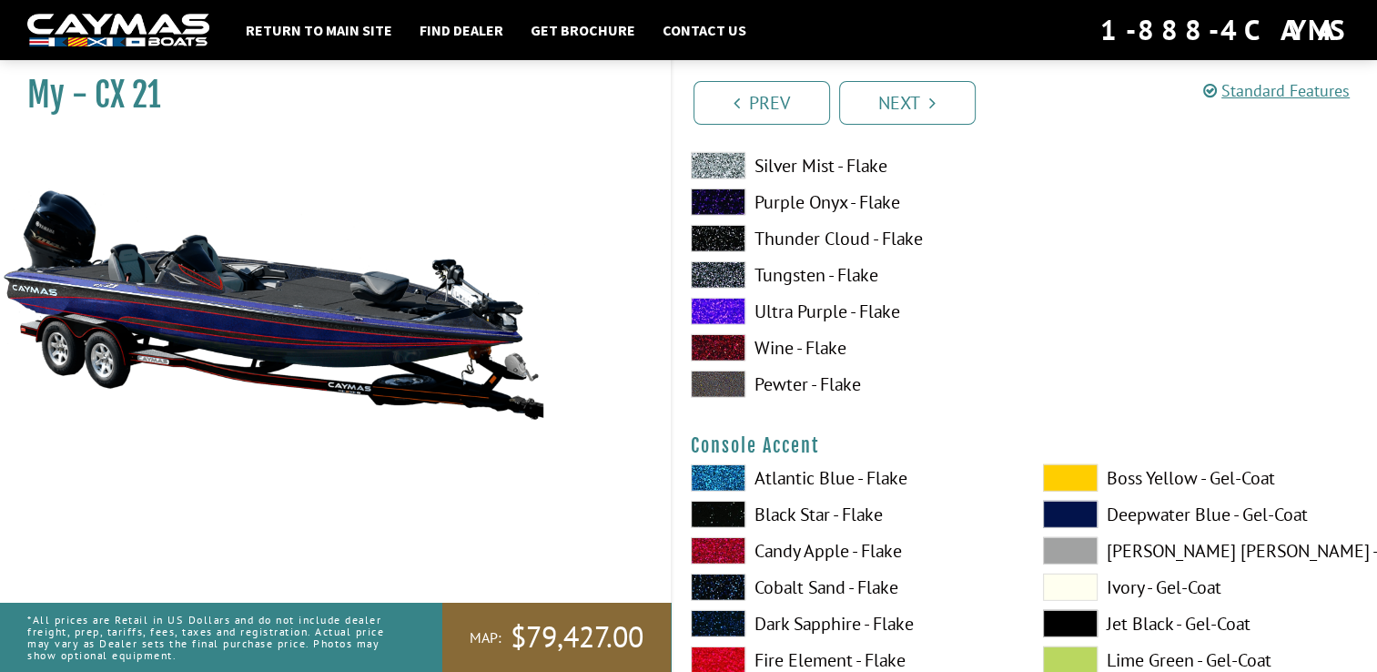
scroll to position [5188, 0]
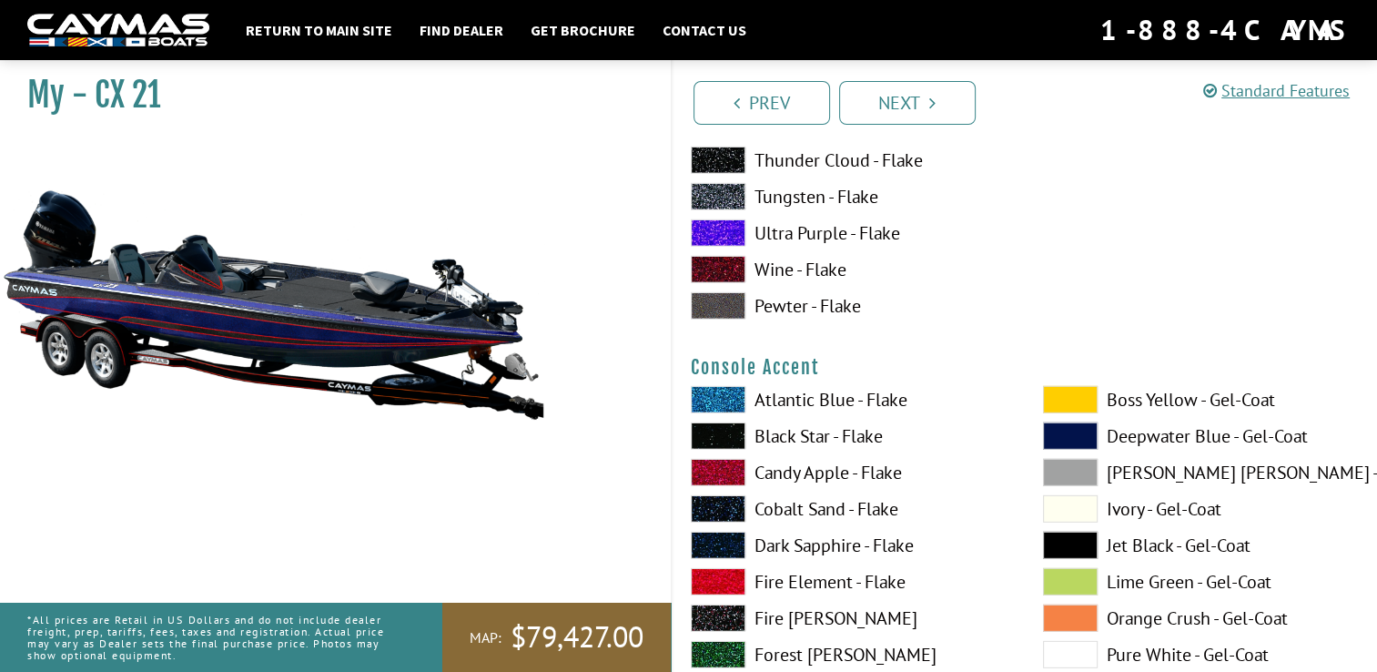
click at [718, 534] on span at bounding box center [718, 545] width 55 height 27
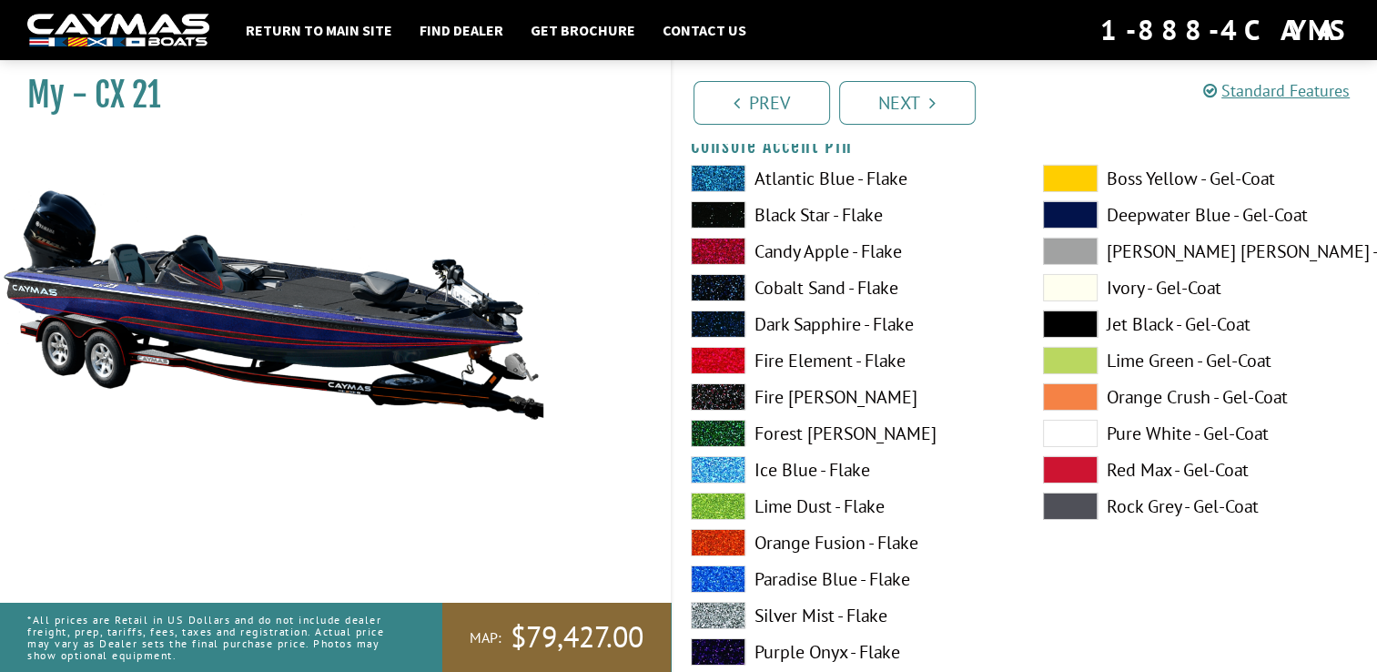
scroll to position [6190, 0]
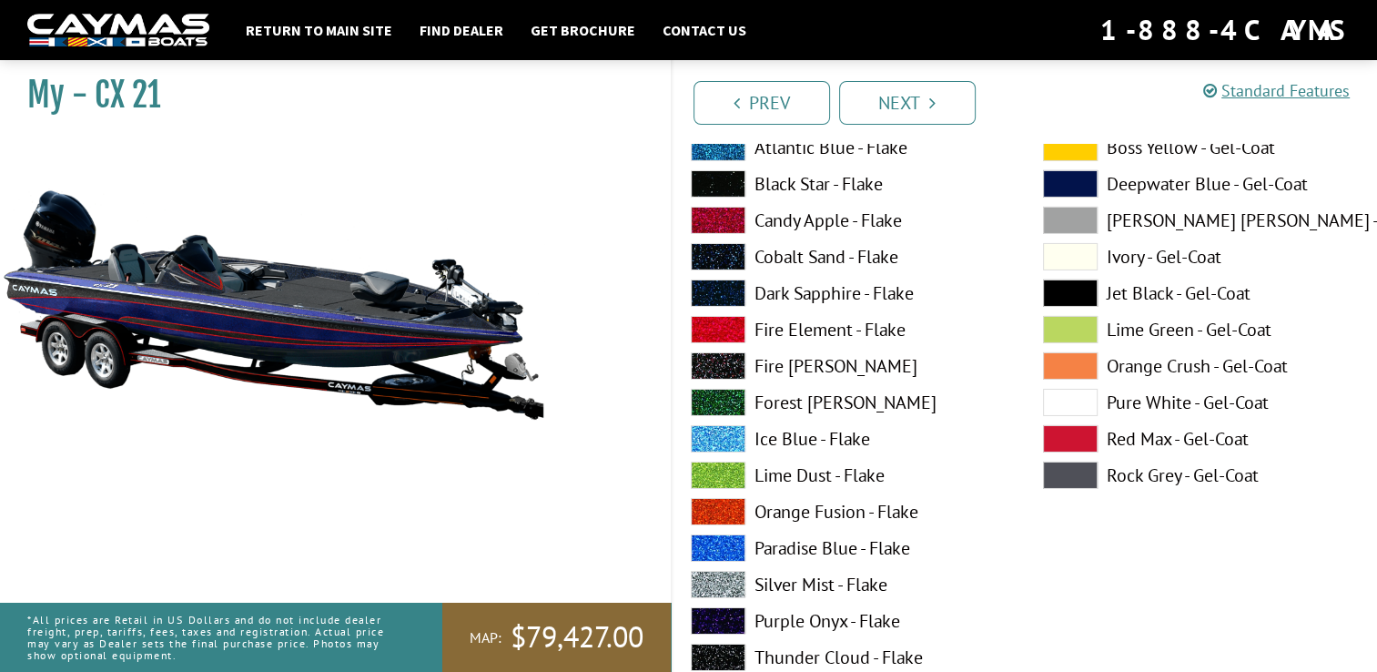
click at [705, 579] on span at bounding box center [718, 584] width 55 height 27
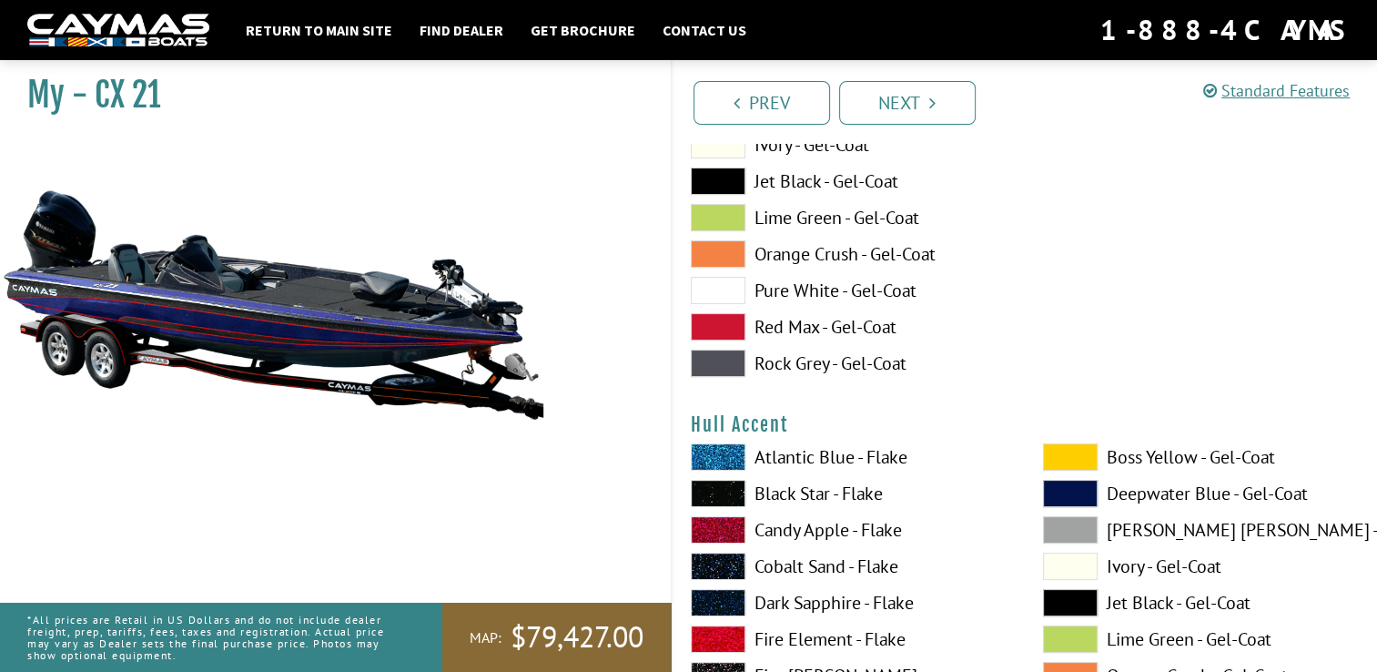
scroll to position [7100, 0]
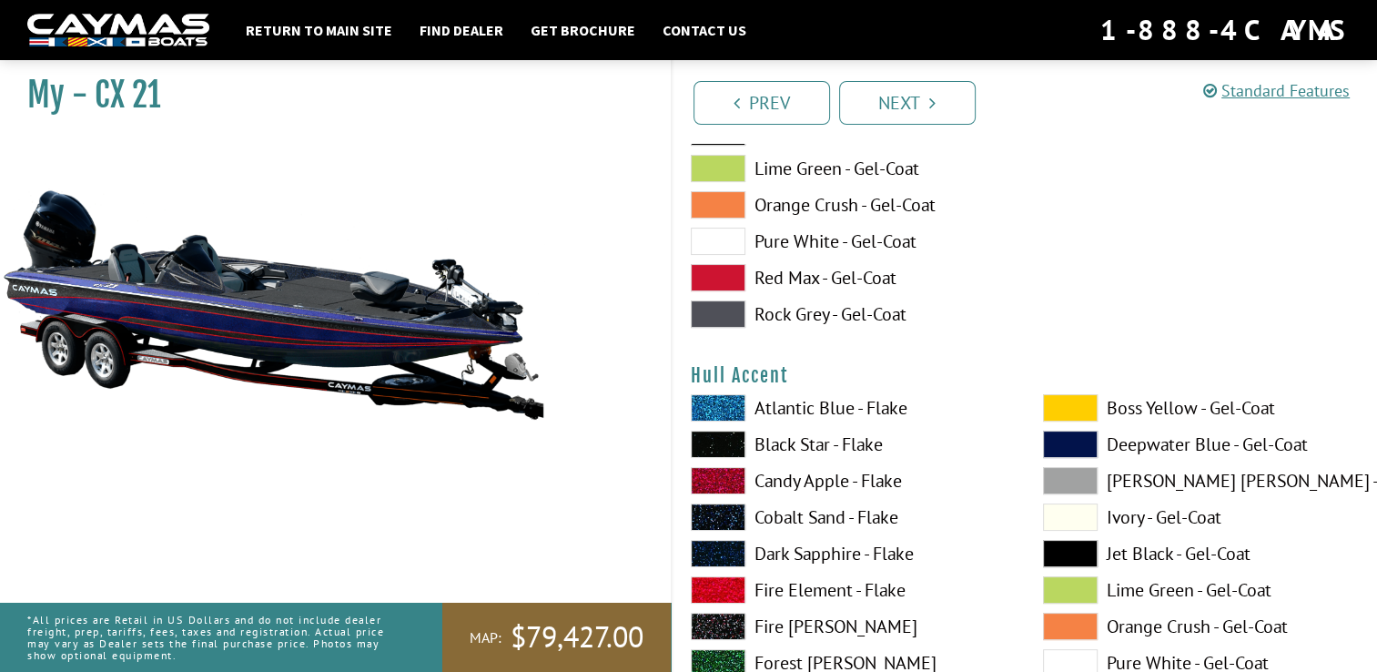
click at [710, 544] on span at bounding box center [718, 553] width 55 height 27
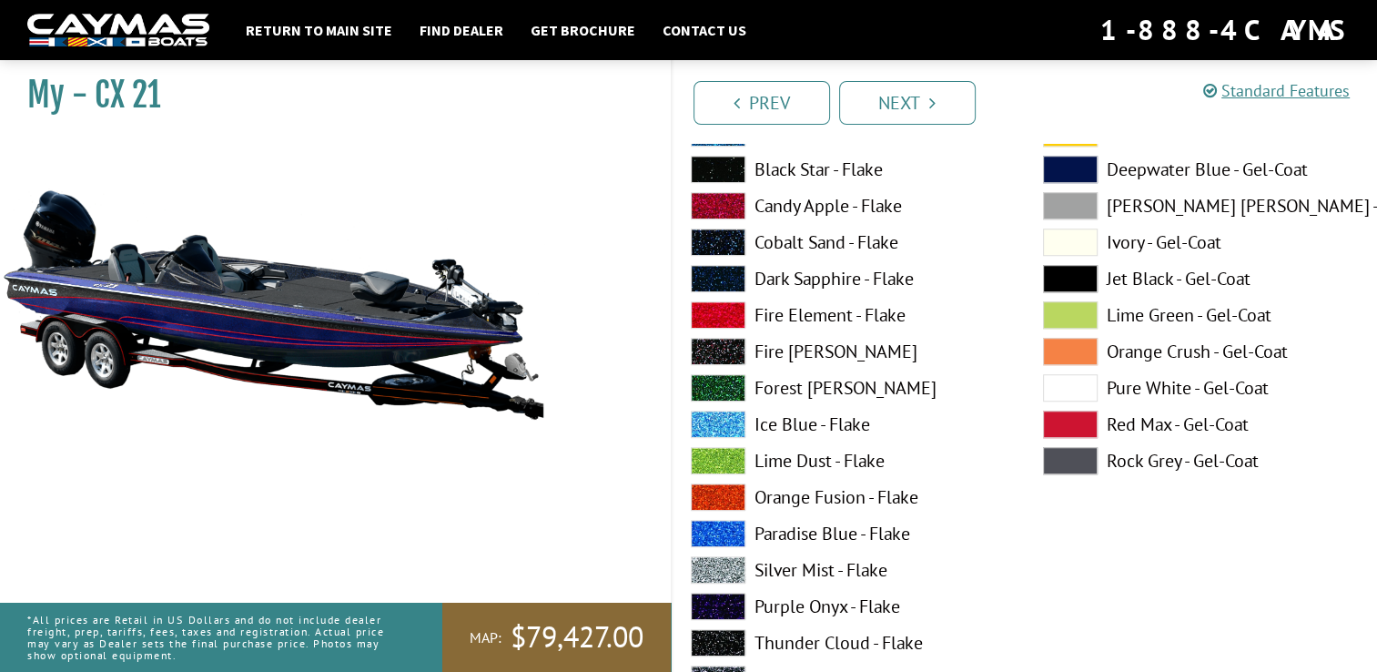
scroll to position [8192, 0]
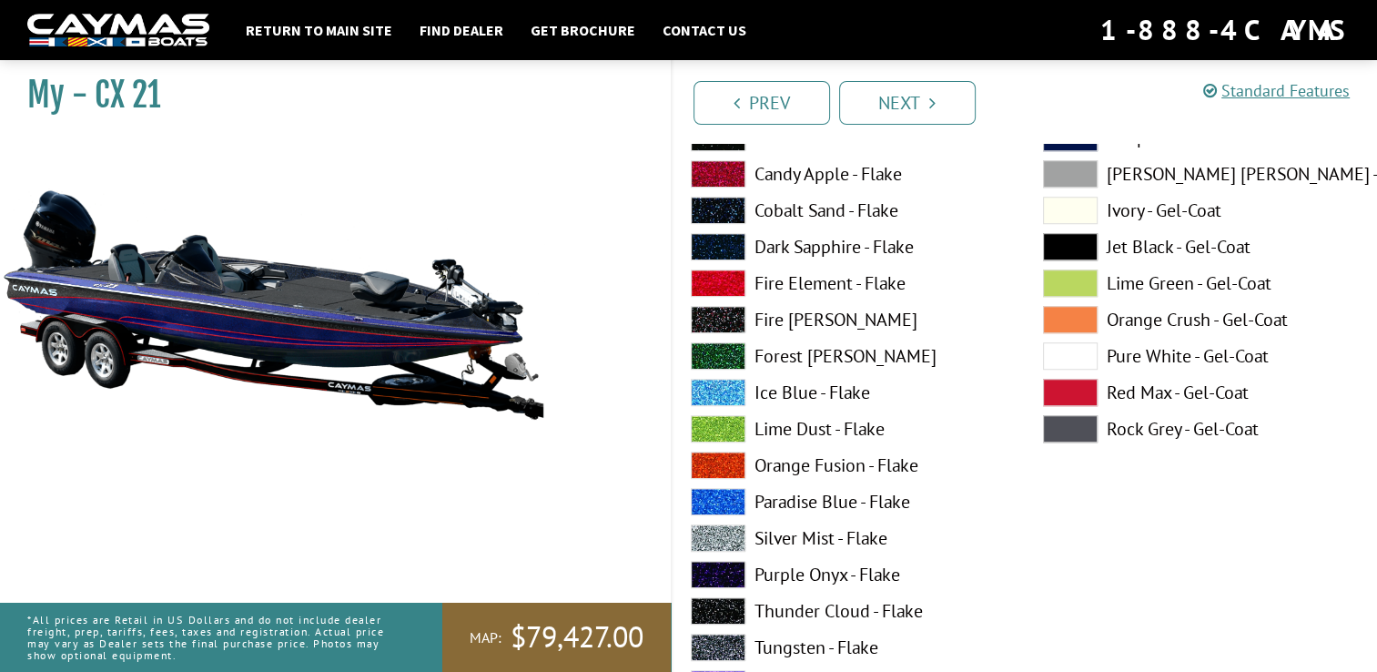
click at [710, 534] on span at bounding box center [718, 537] width 55 height 27
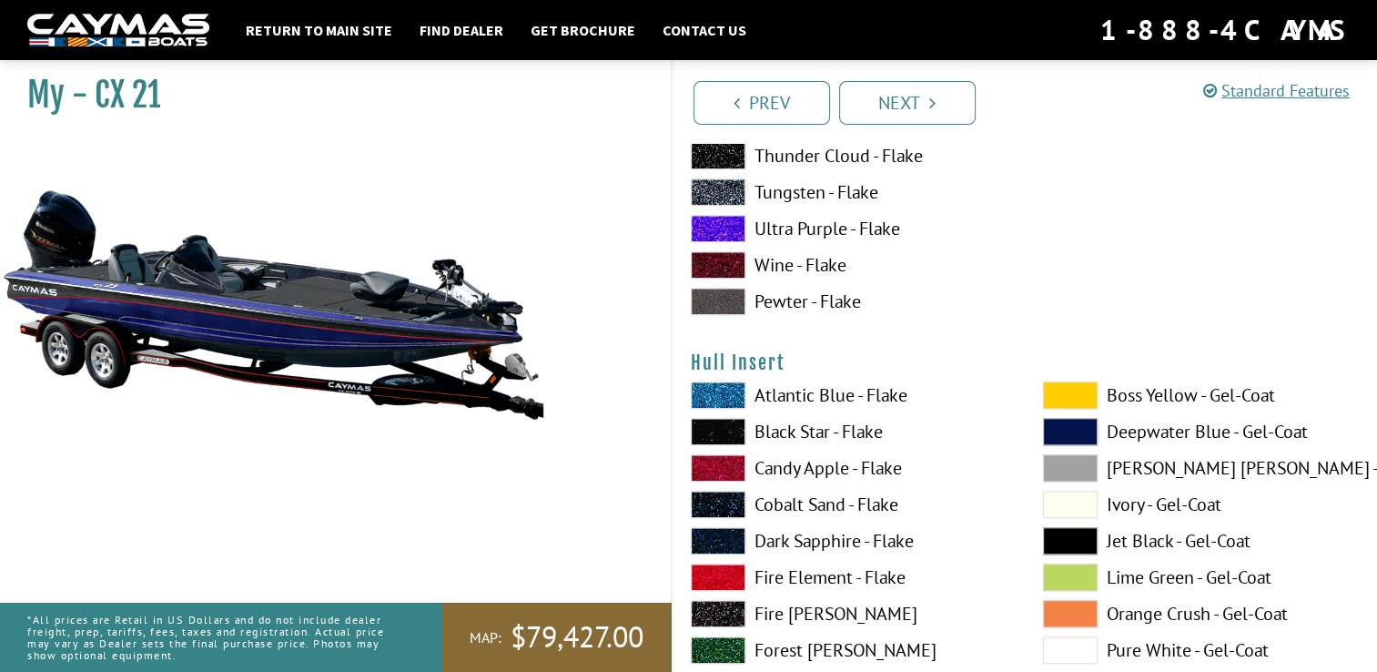
scroll to position [8738, 0]
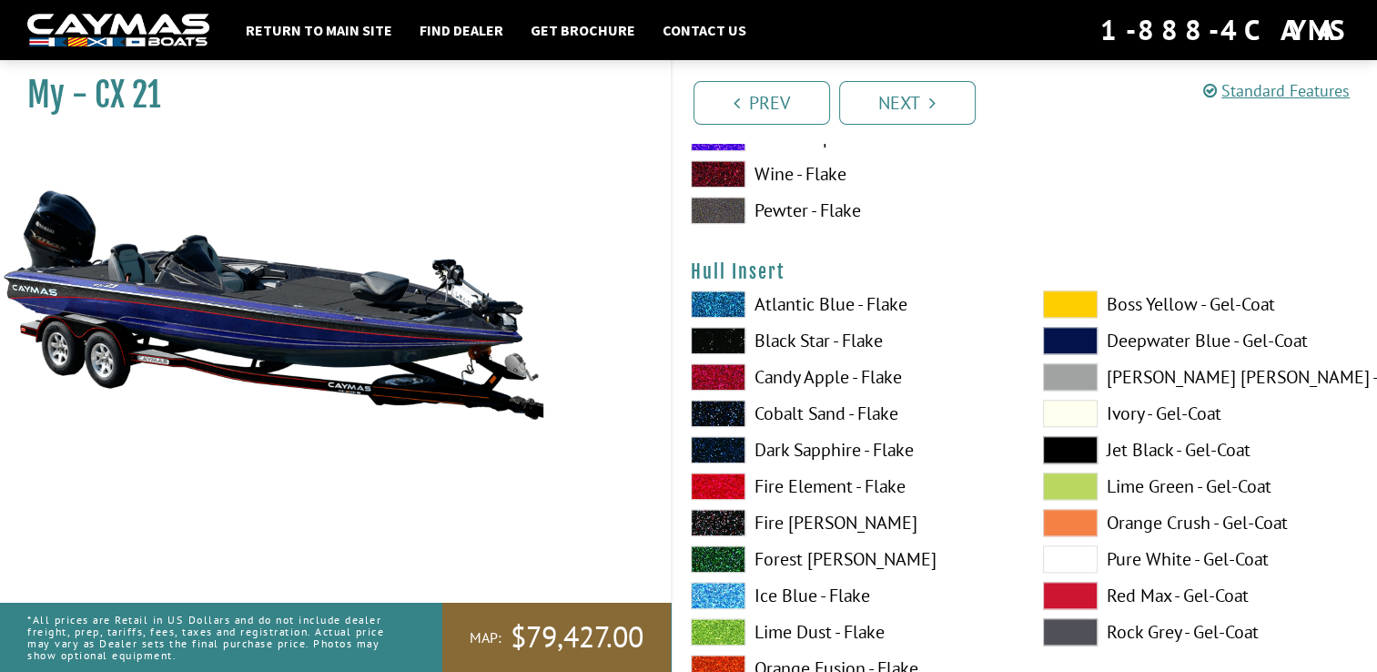
click at [707, 442] on span at bounding box center [718, 449] width 55 height 27
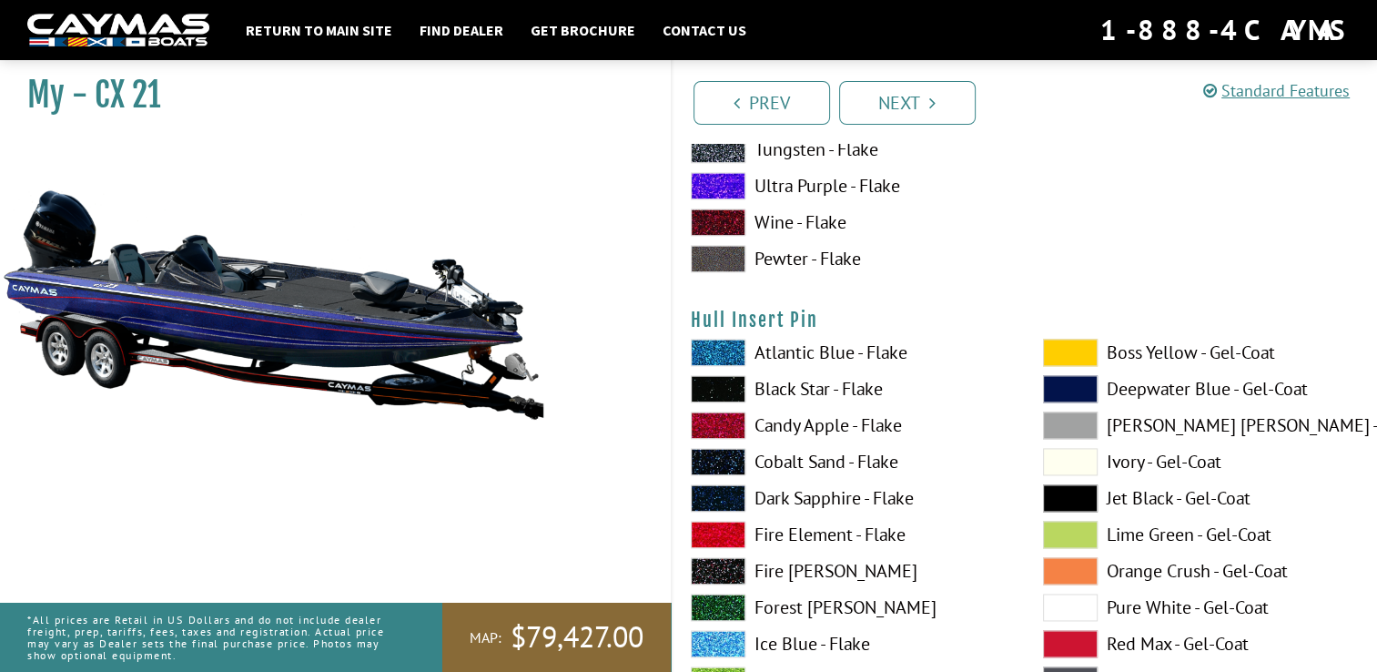
scroll to position [9466, 0]
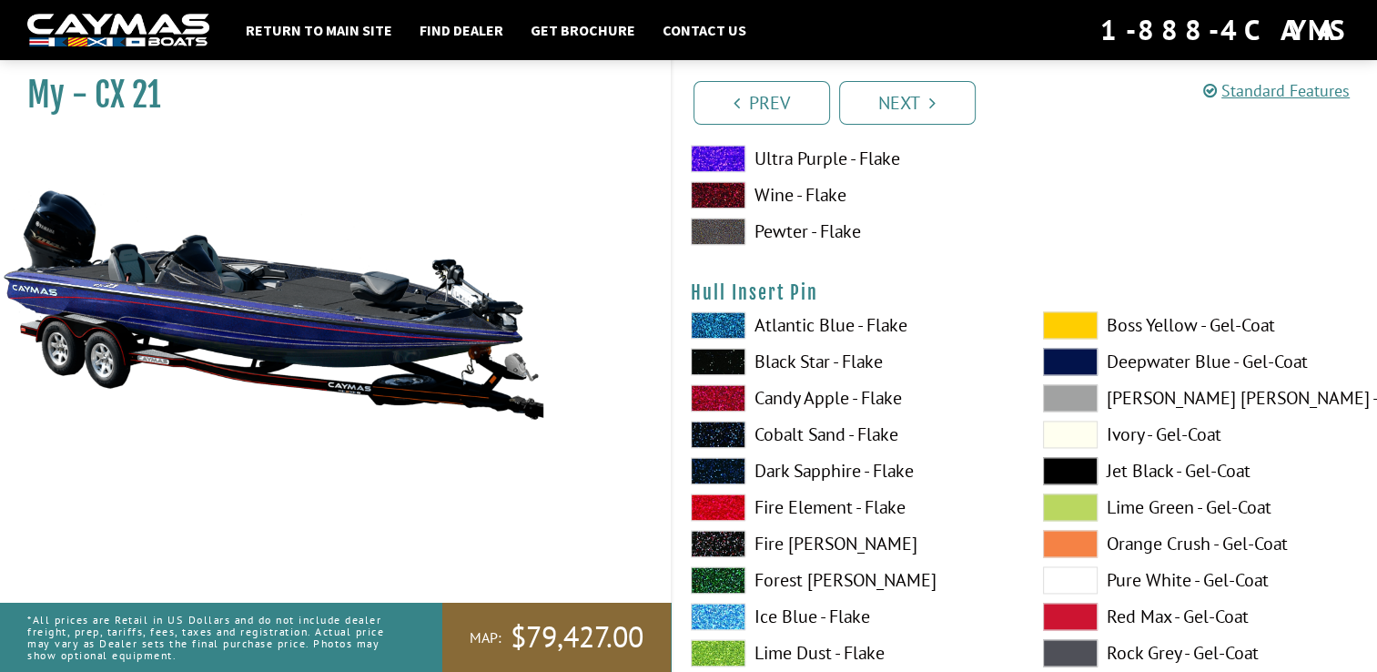
click at [704, 463] on span at bounding box center [718, 470] width 55 height 27
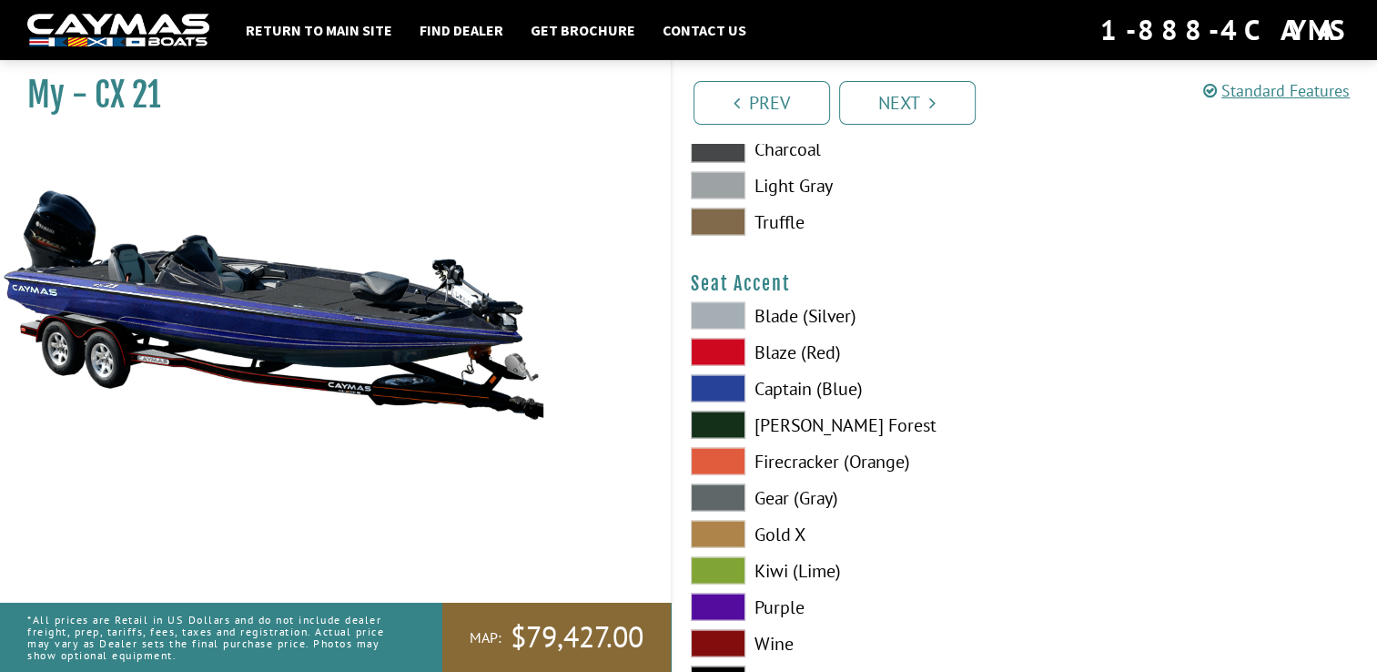
scroll to position [10559, 0]
click at [712, 381] on span at bounding box center [718, 387] width 55 height 27
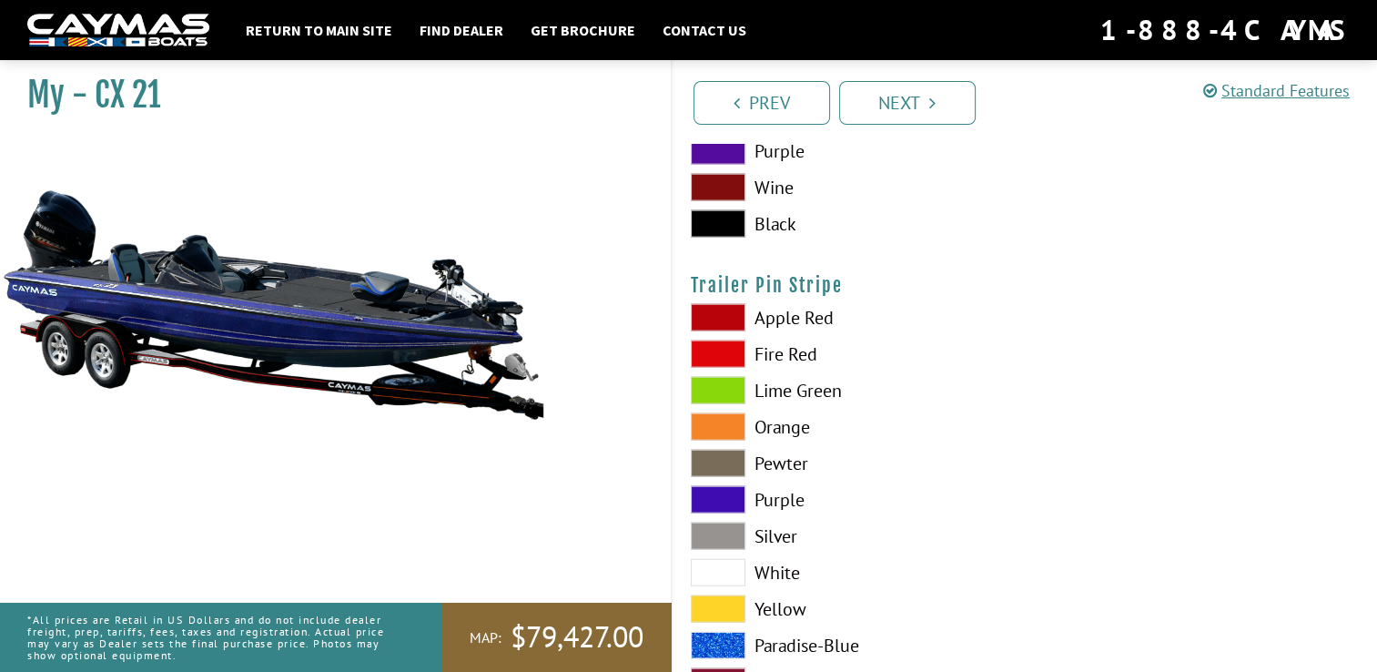
scroll to position [11088, 0]
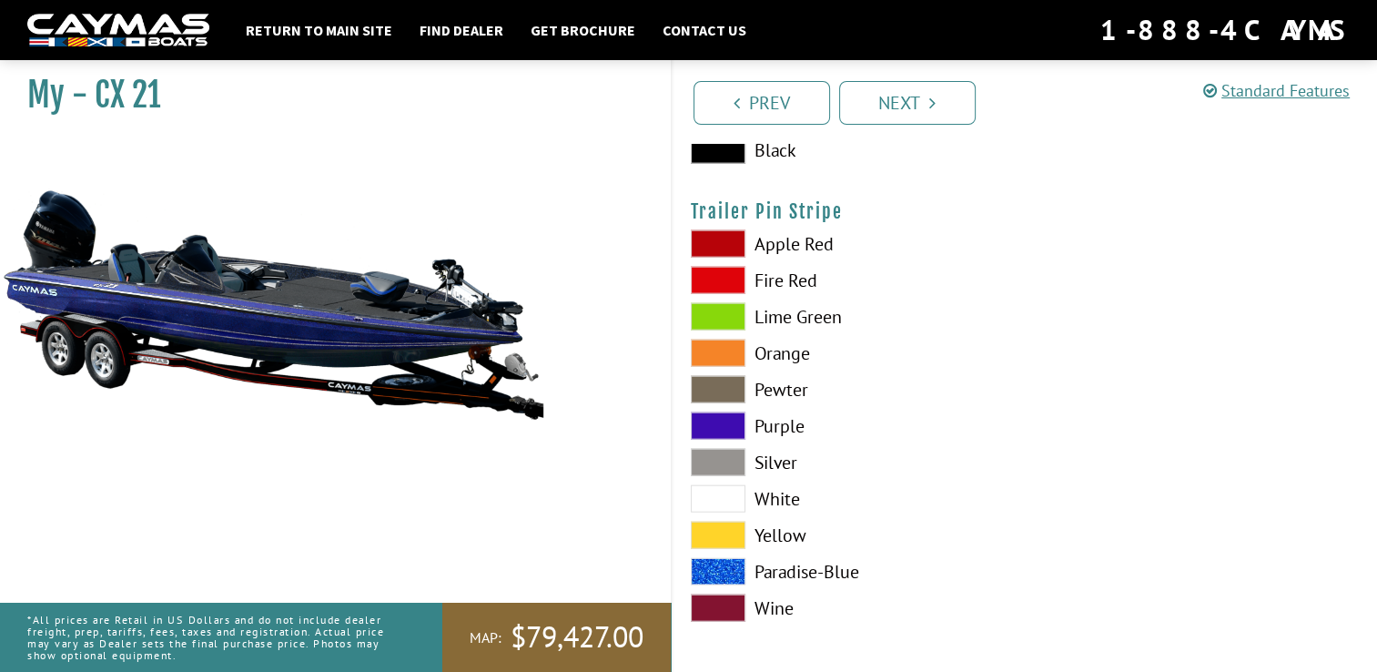
click at [713, 558] on span at bounding box center [718, 571] width 55 height 27
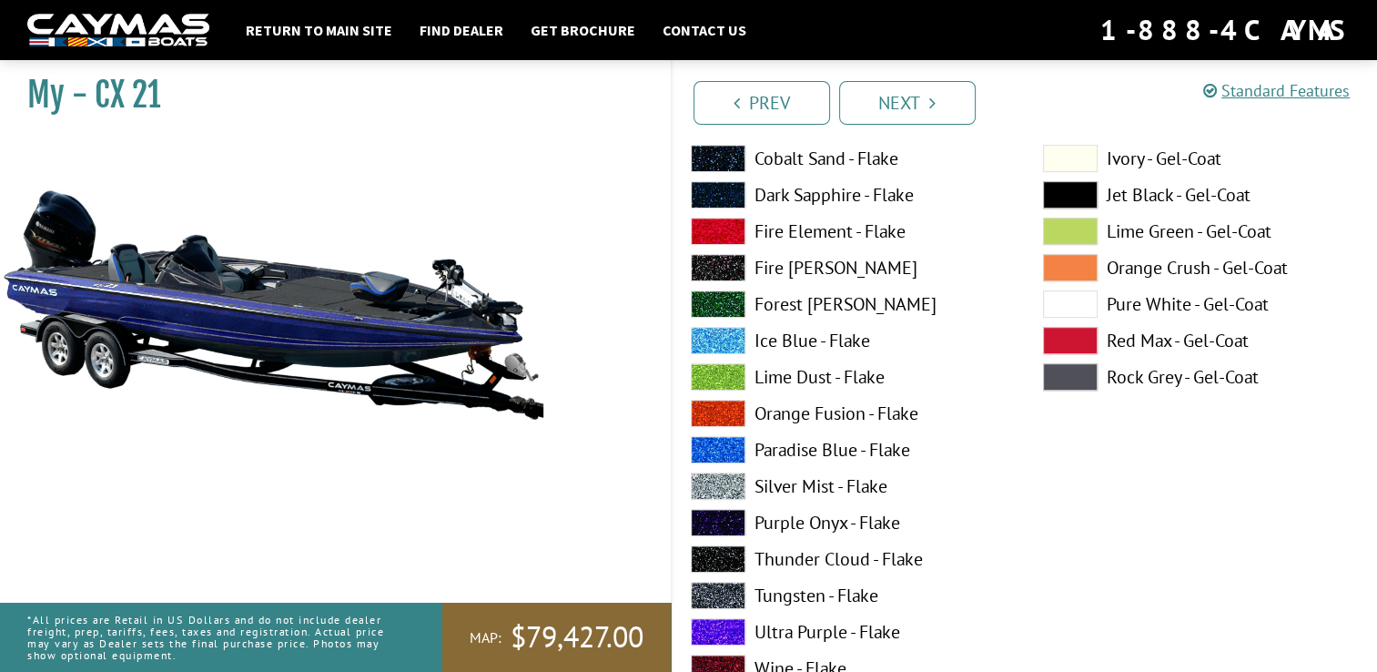
scroll to position [1075, 0]
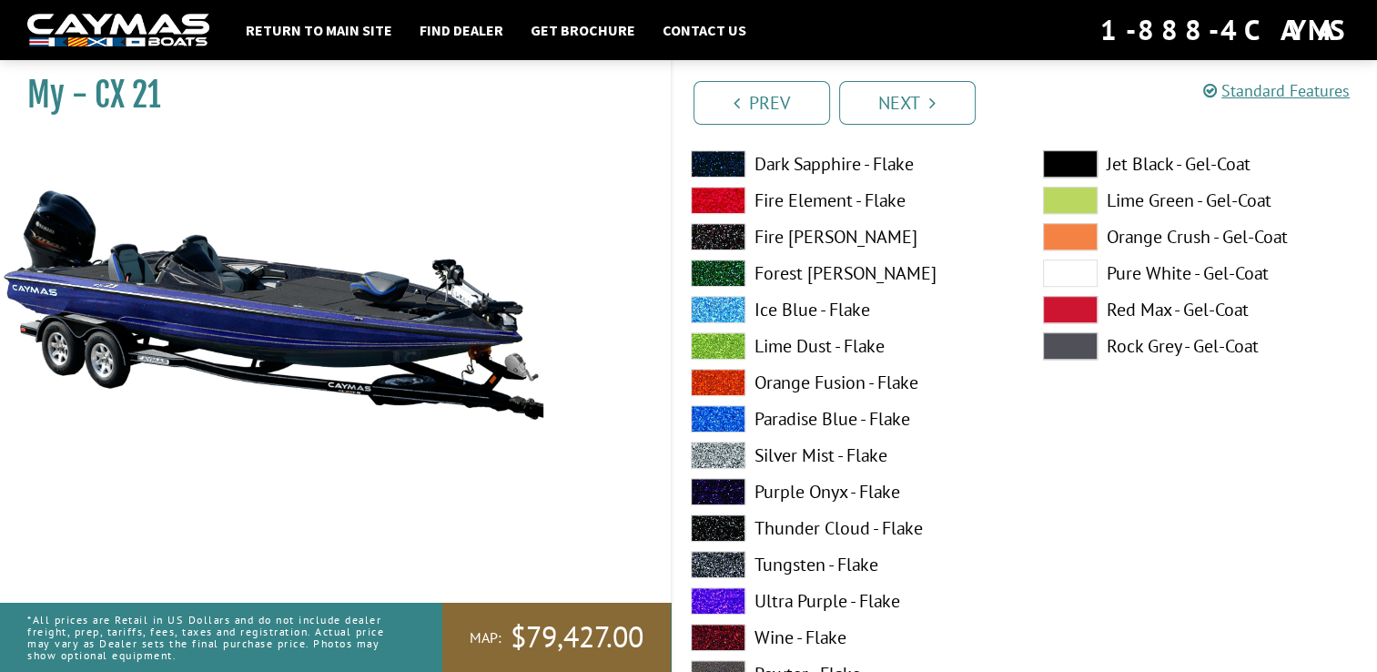
click at [718, 562] on span at bounding box center [718, 564] width 55 height 27
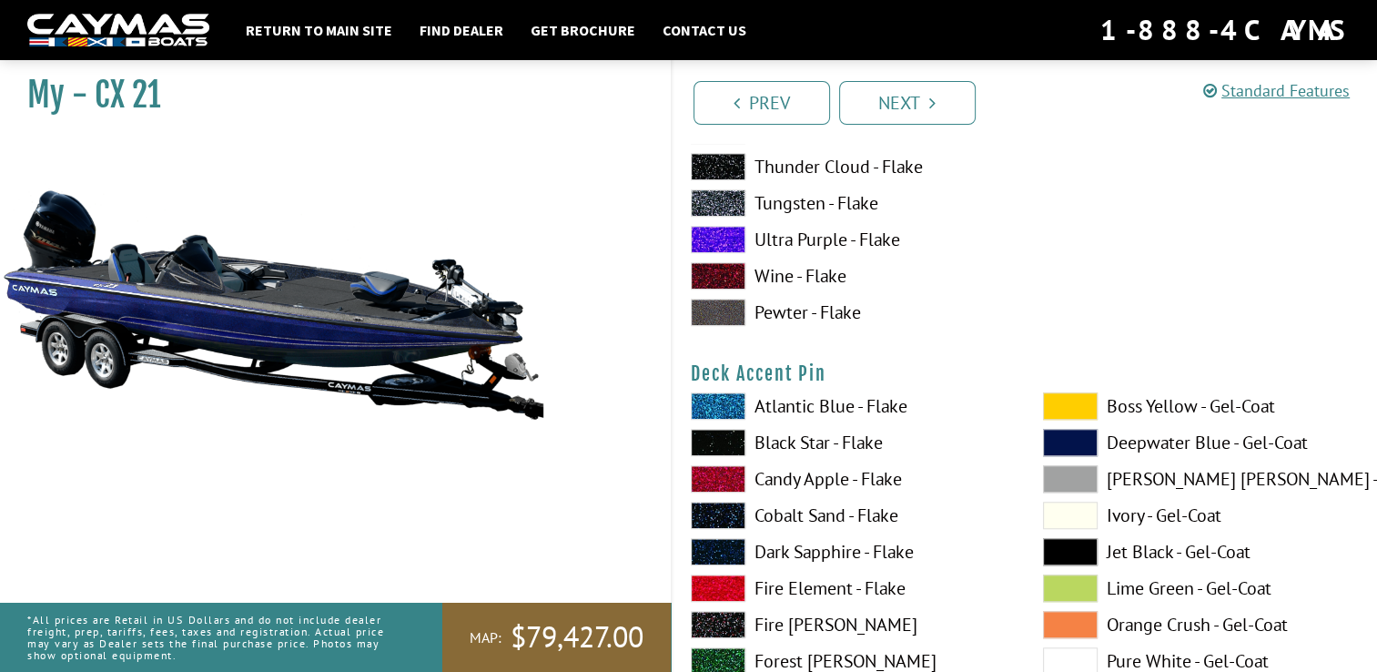
scroll to position [1439, 0]
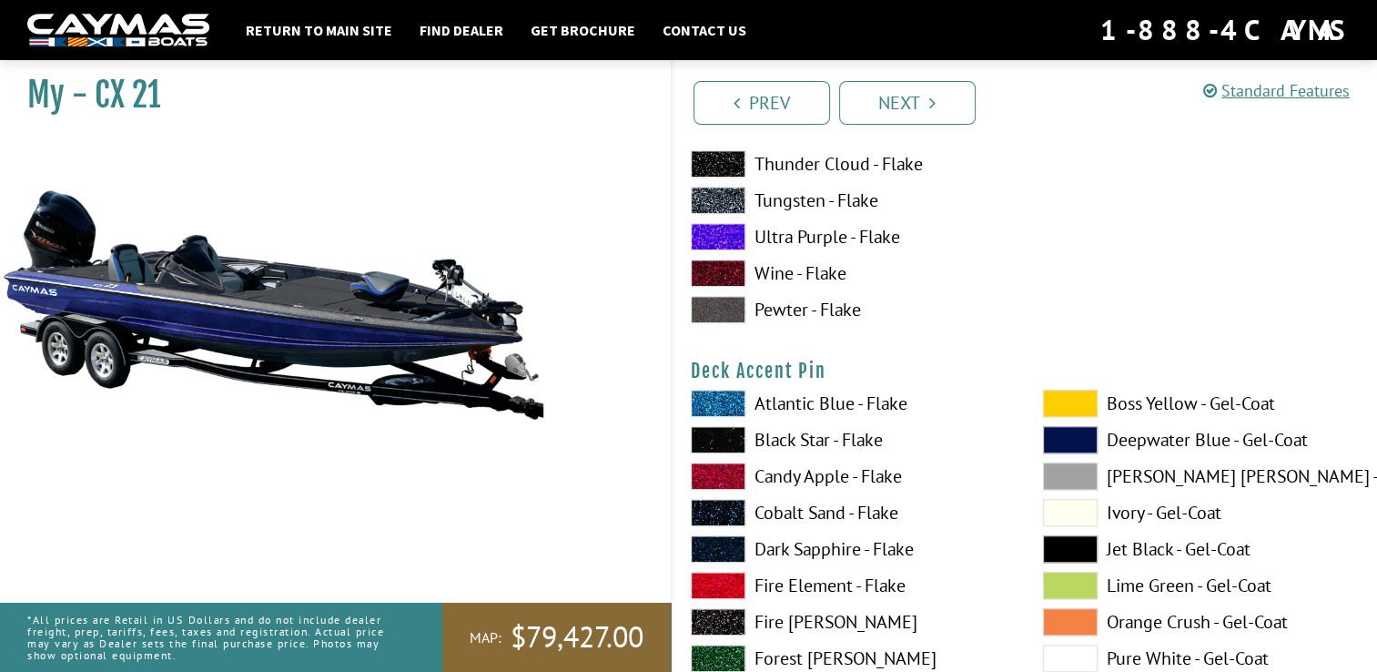
click at [716, 398] on span at bounding box center [718, 403] width 55 height 27
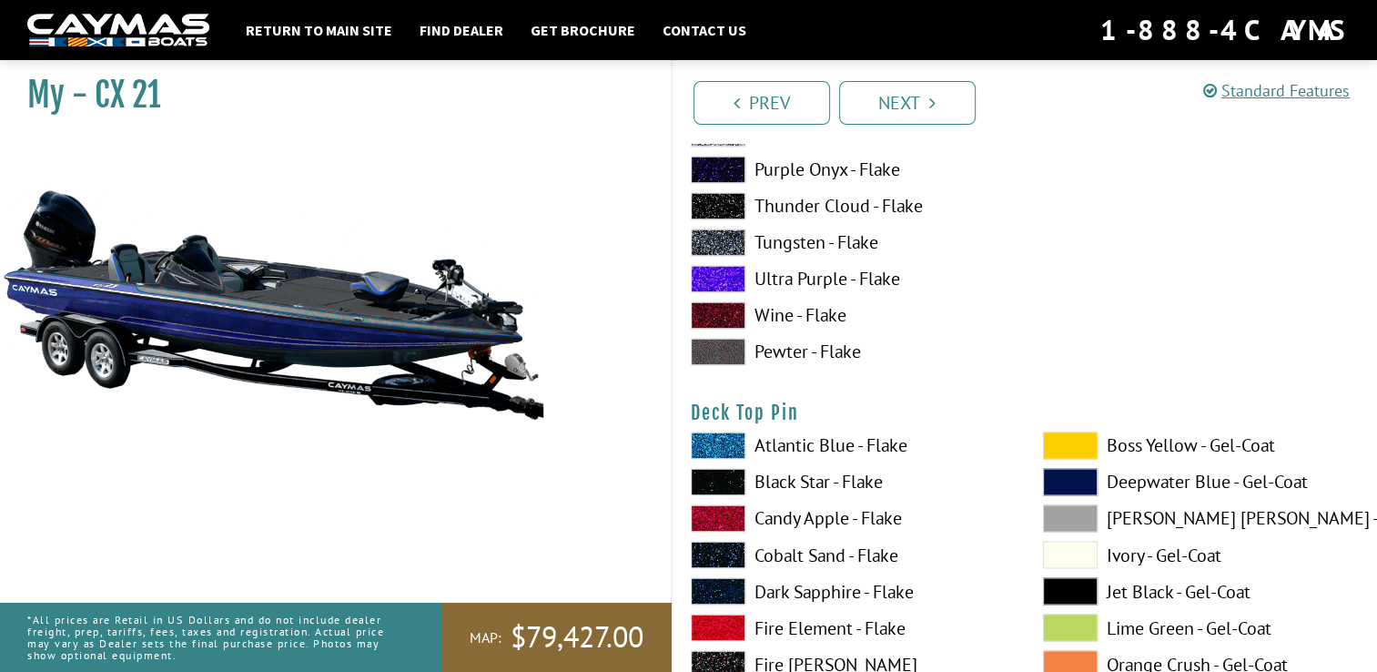
scroll to position [2986, 0]
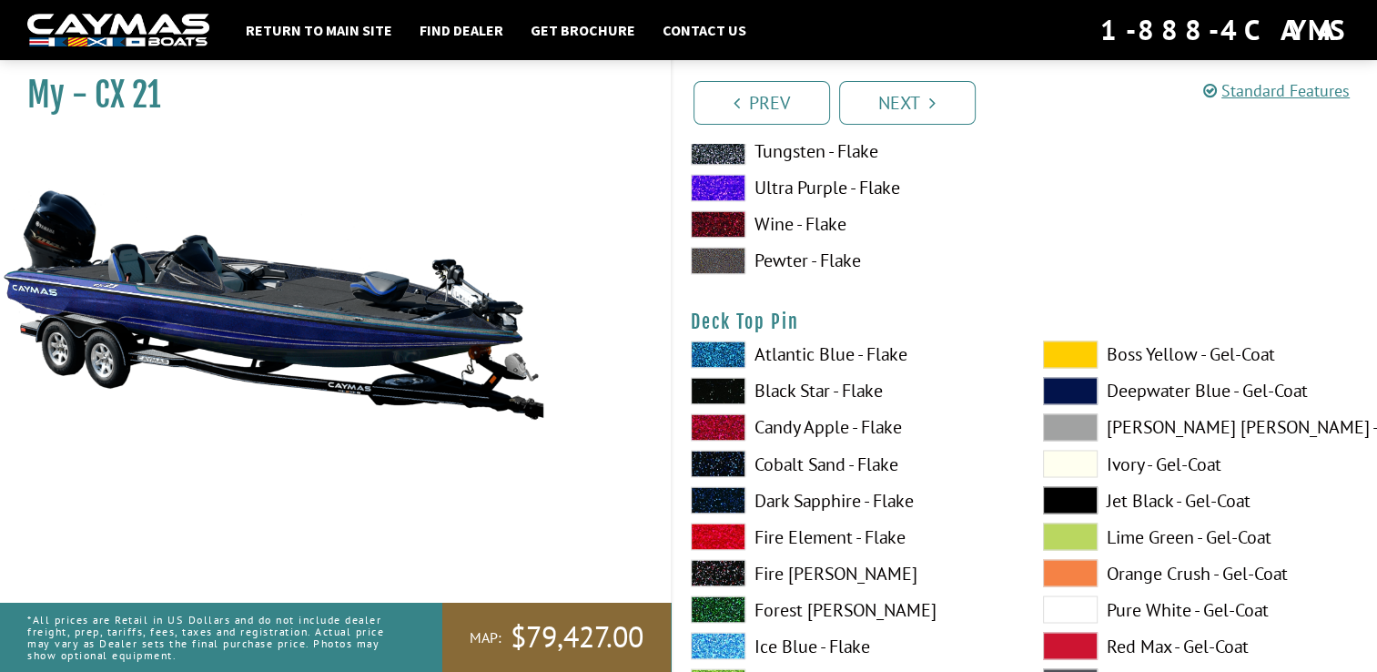
click at [724, 346] on span at bounding box center [718, 353] width 55 height 27
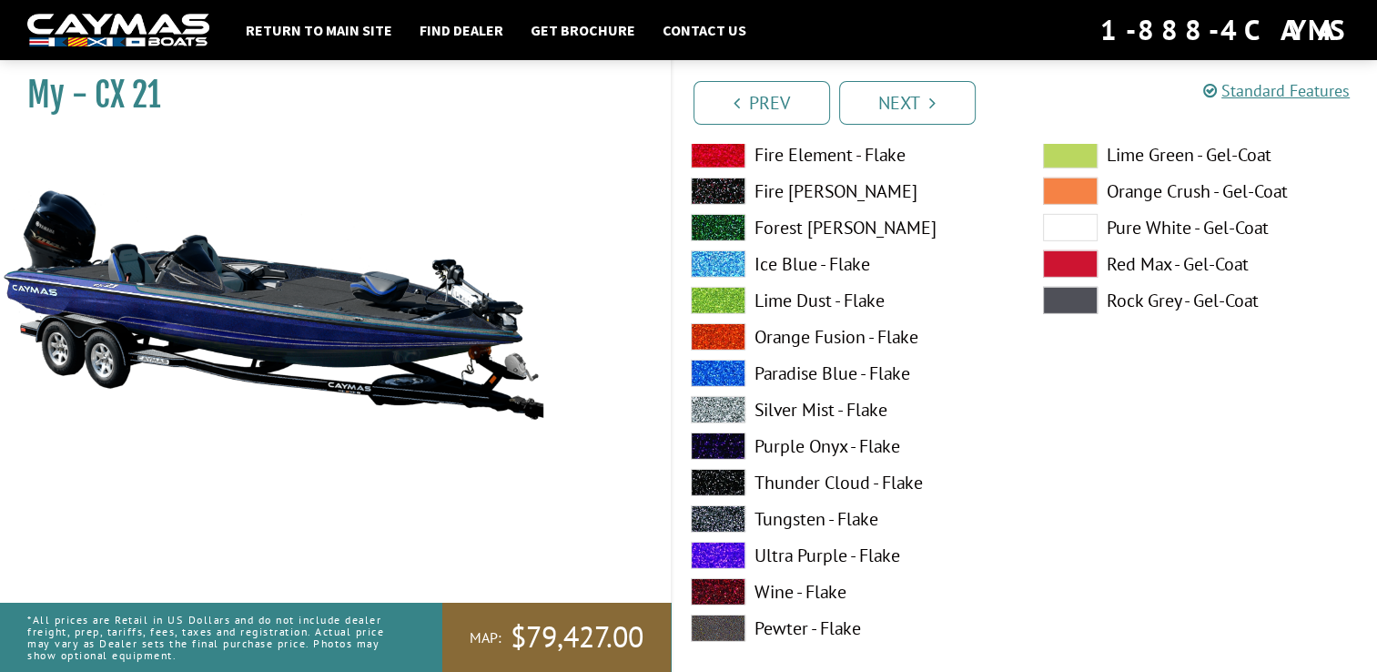
scroll to position [5626, 0]
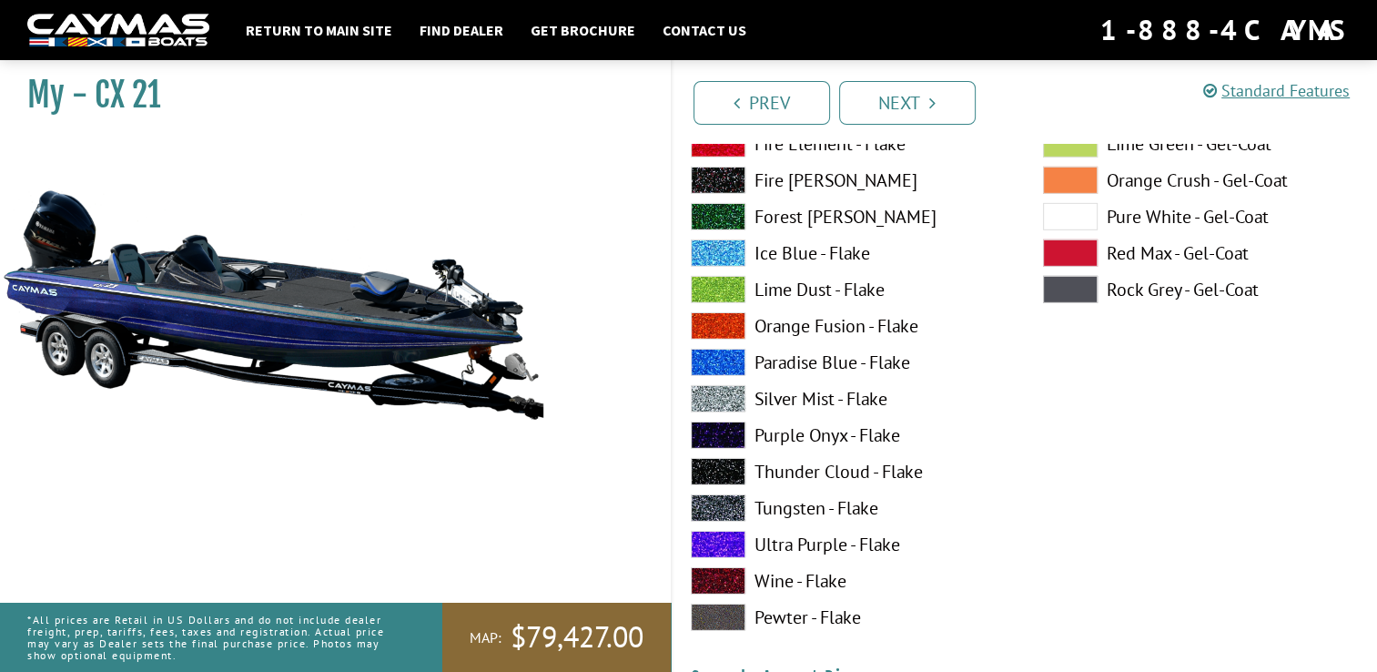
click at [715, 506] on span at bounding box center [718, 507] width 55 height 27
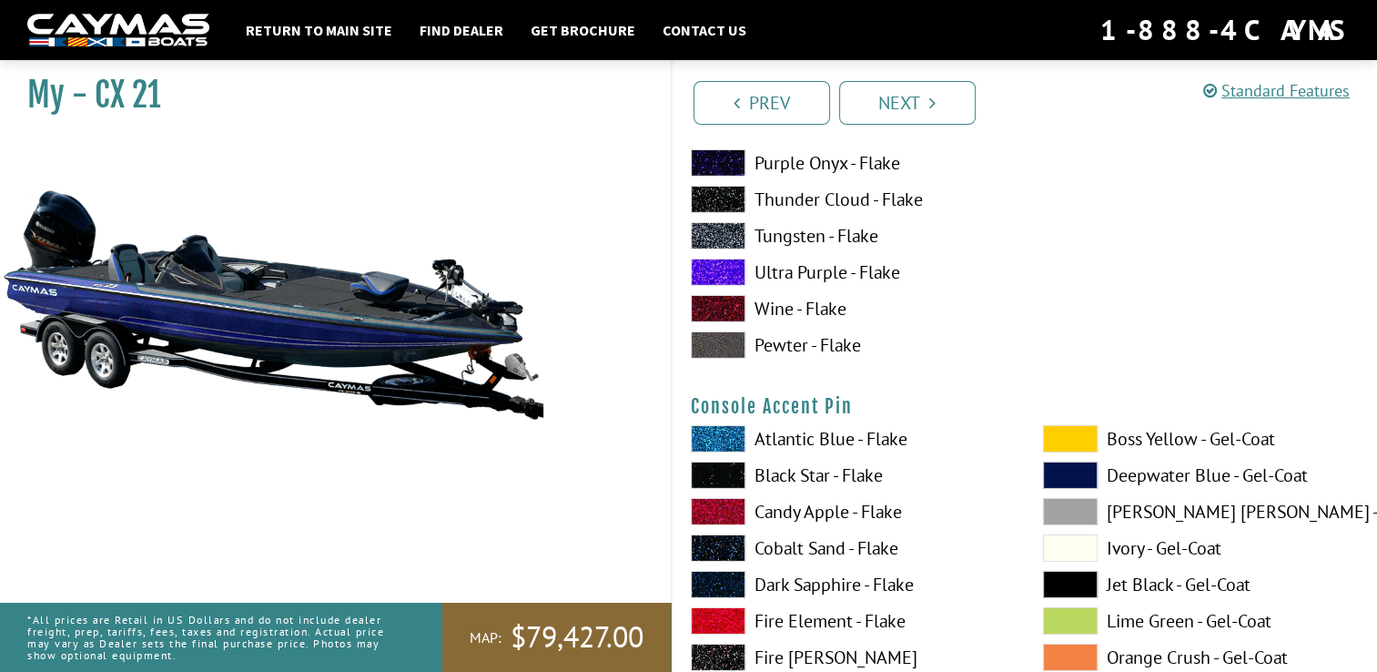
scroll to position [5899, 0]
click at [716, 432] on span at bounding box center [718, 437] width 55 height 27
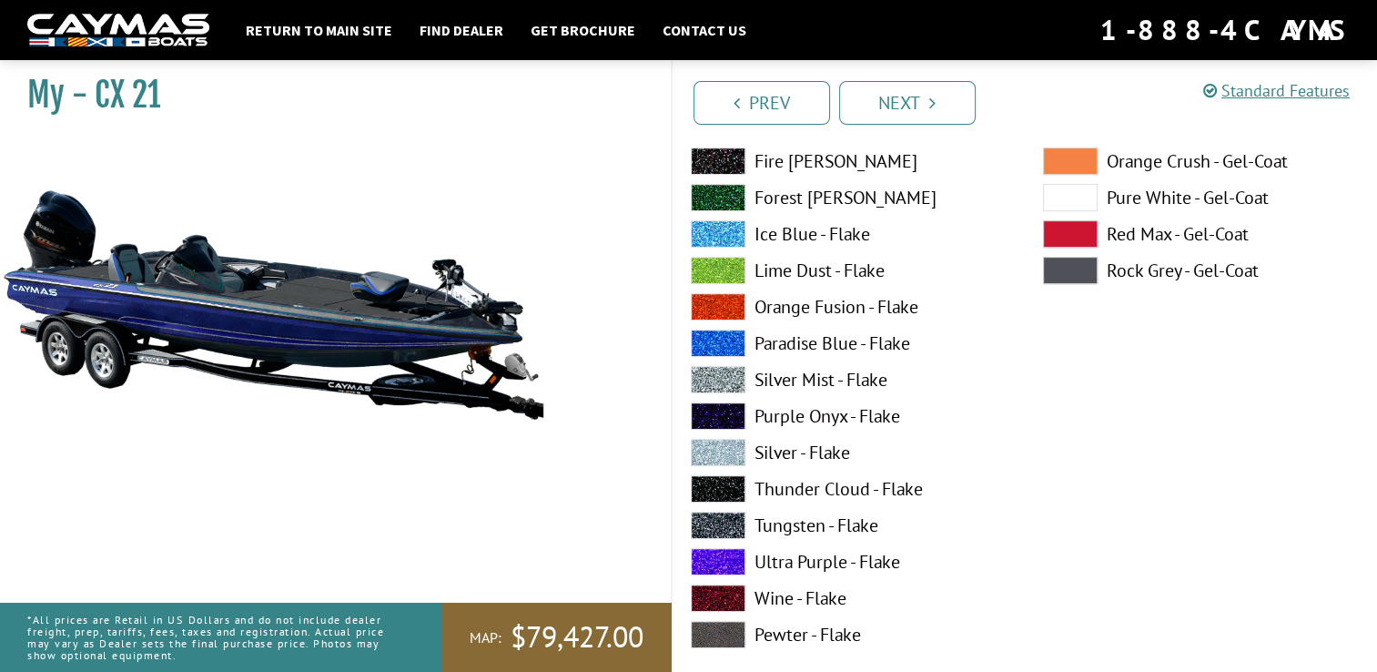
scroll to position [7629, 0]
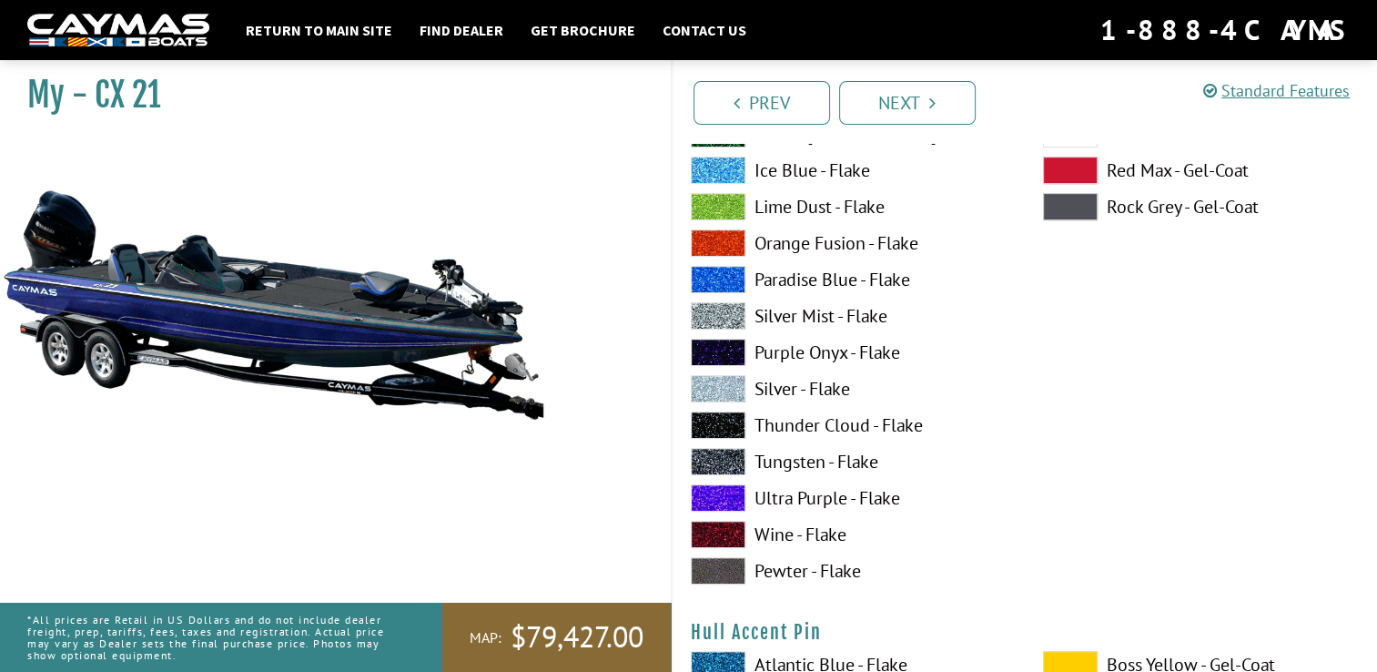
click at [713, 457] on span at bounding box center [718, 461] width 55 height 27
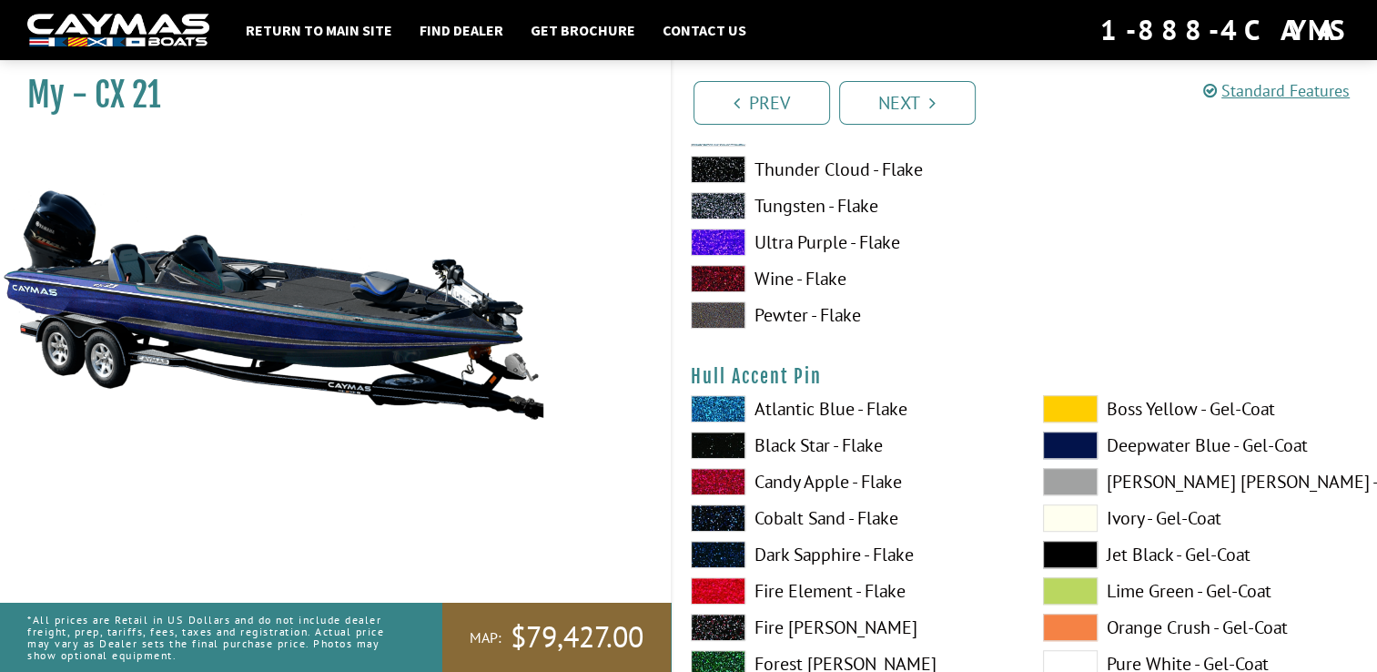
scroll to position [7902, 0]
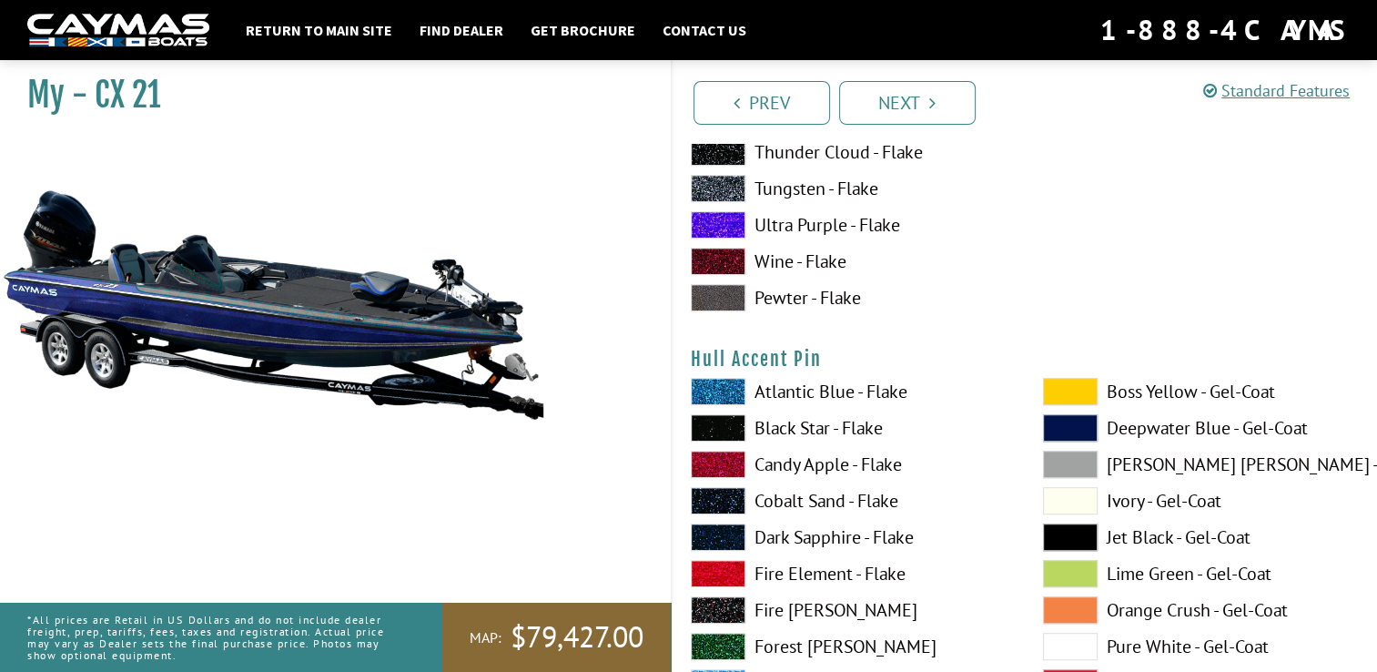
click at [734, 388] on span at bounding box center [718, 391] width 55 height 27
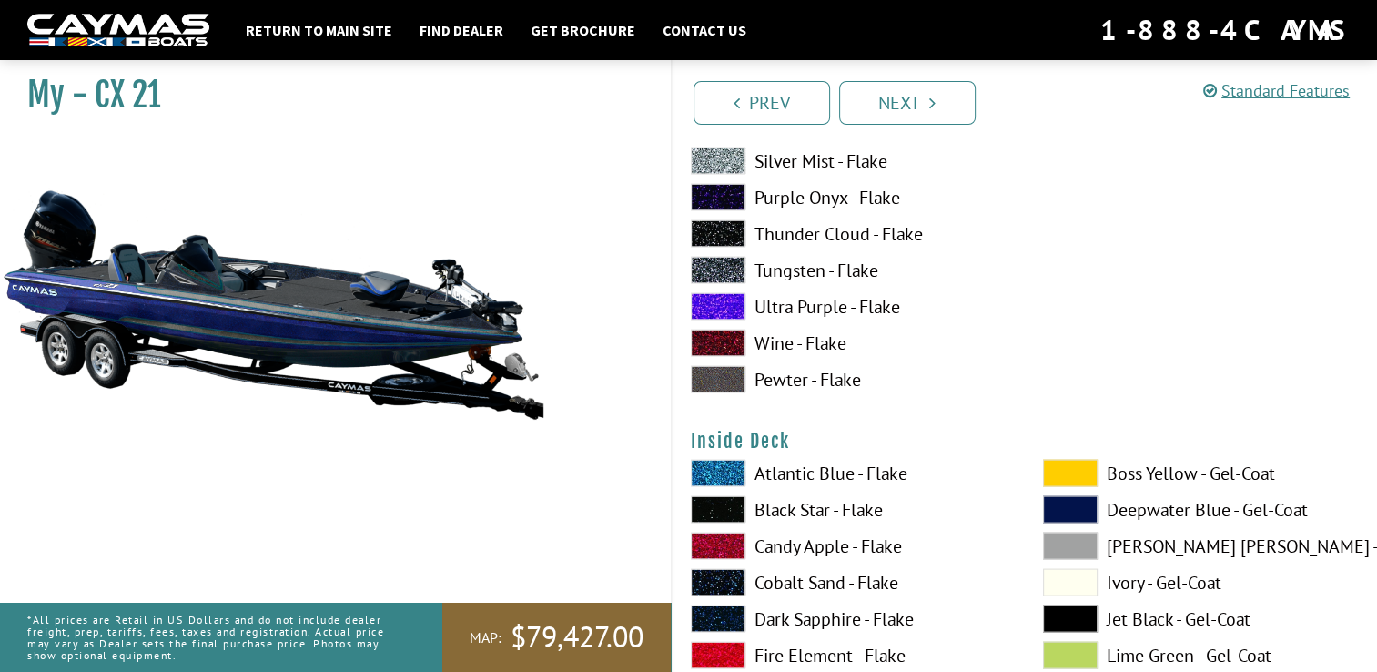
scroll to position [3732, 0]
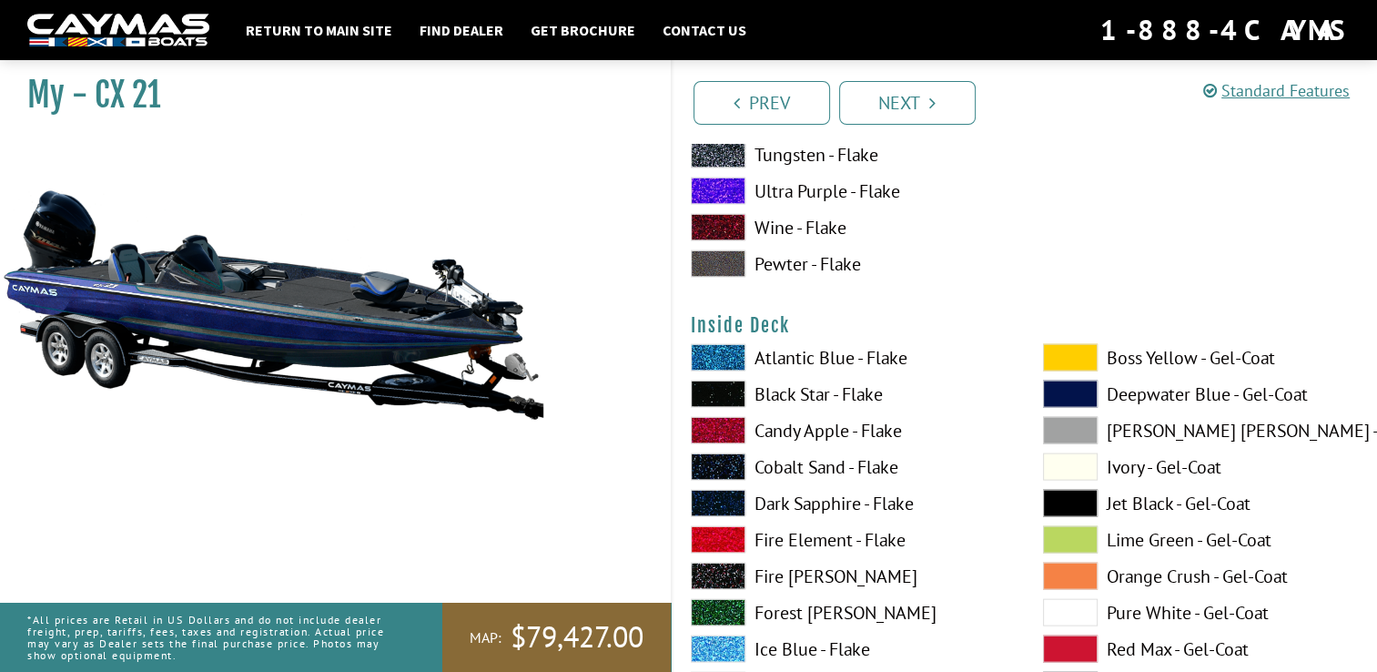
click at [818, 353] on label "Atlantic Blue - Flake" at bounding box center [849, 357] width 316 height 27
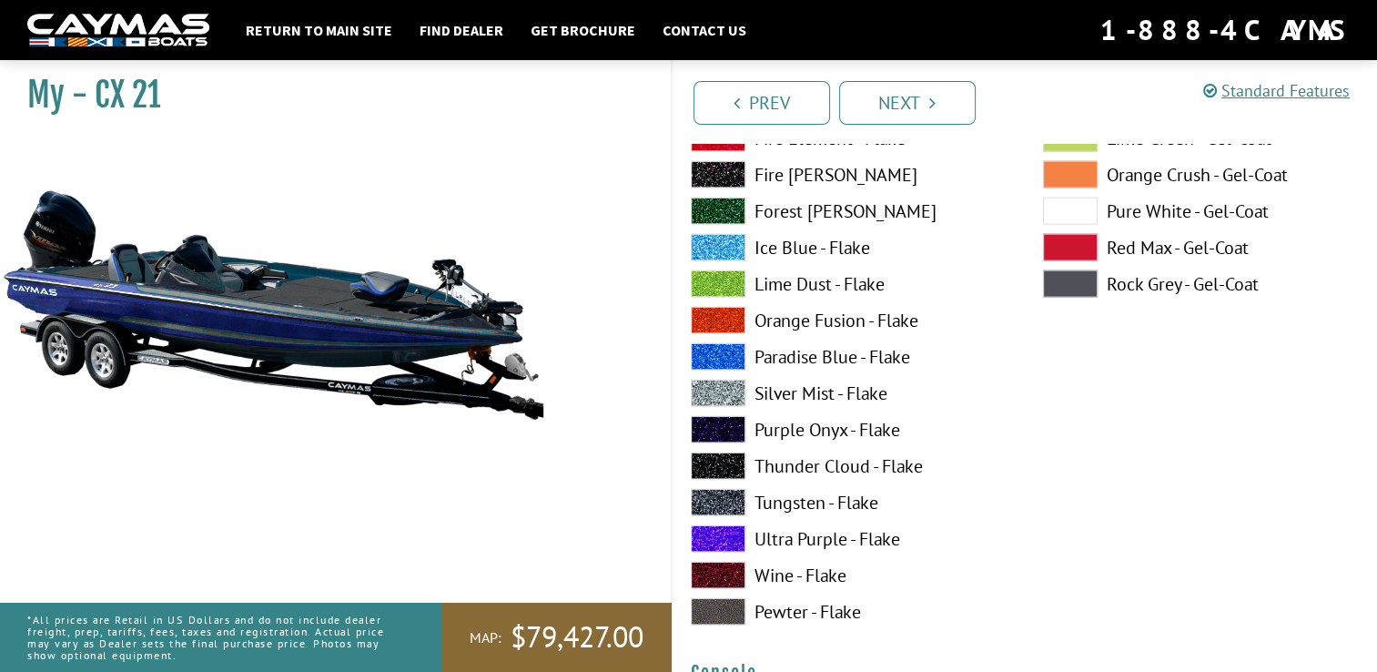
scroll to position [4187, 0]
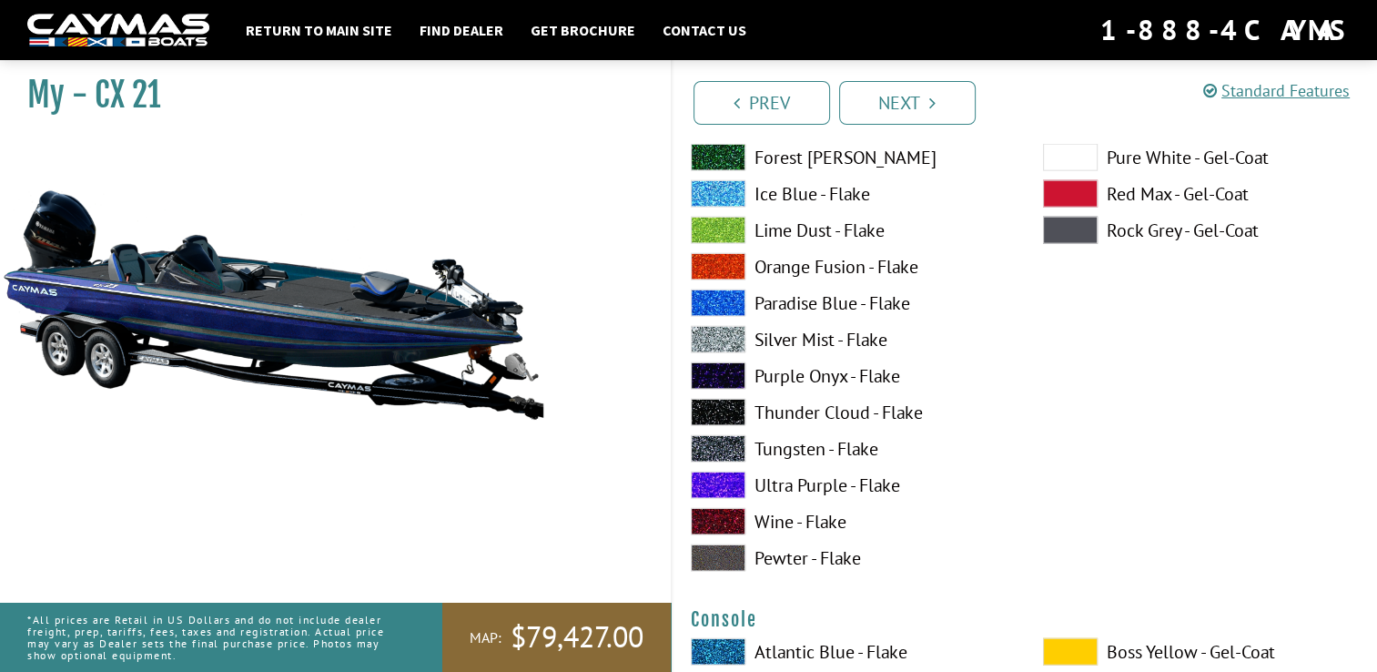
click at [695, 443] on span at bounding box center [718, 448] width 55 height 27
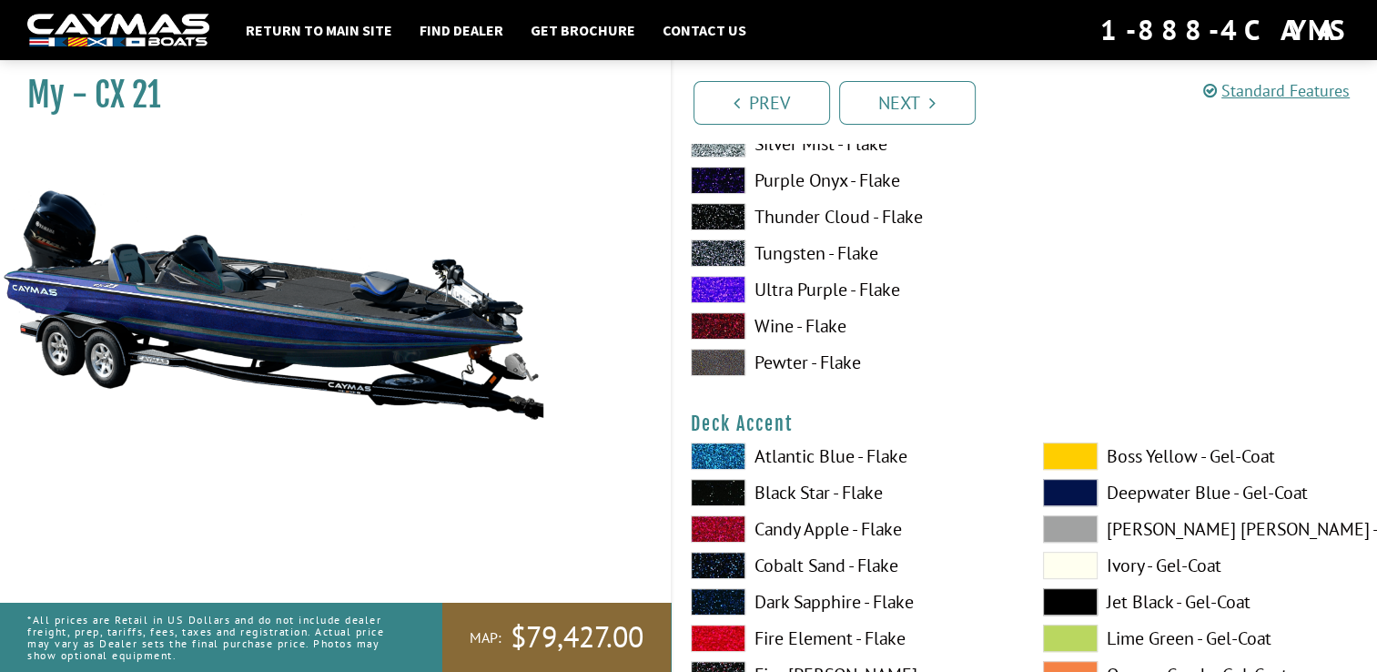
scroll to position [0, 0]
